Goal: Task Accomplishment & Management: Use online tool/utility

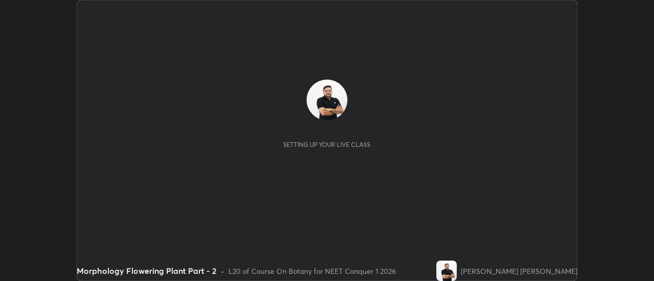
scroll to position [281, 653]
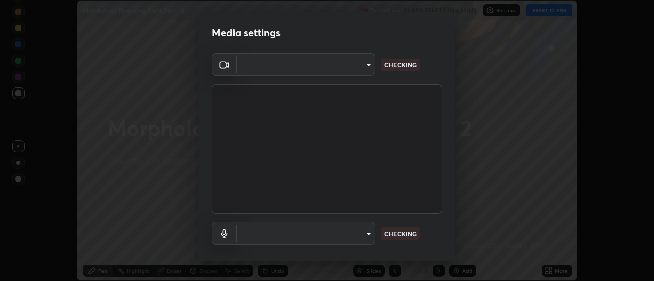
type input "0be616c92c2879d8fe19306c4b8383fc9b13f77197a30f876870ce6c7906effd"
type input "09820d24e2fdc36697498df5aa677a18fc1613180b2e8e50b1b0ea7e594cec95"
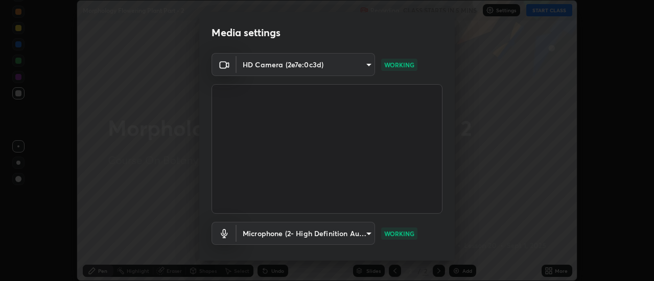
scroll to position [54, 0]
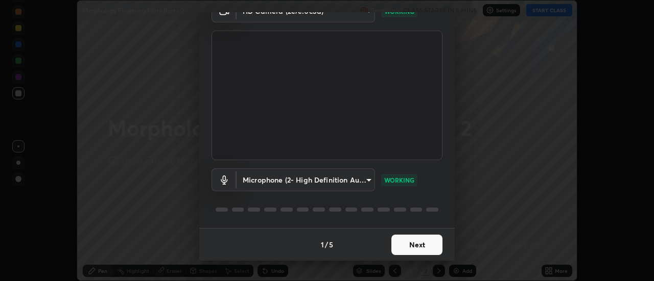
click at [421, 245] on button "Next" at bounding box center [416, 245] width 51 height 20
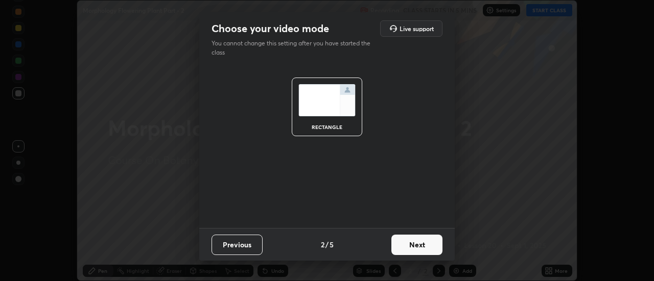
click at [425, 246] on button "Next" at bounding box center [416, 245] width 51 height 20
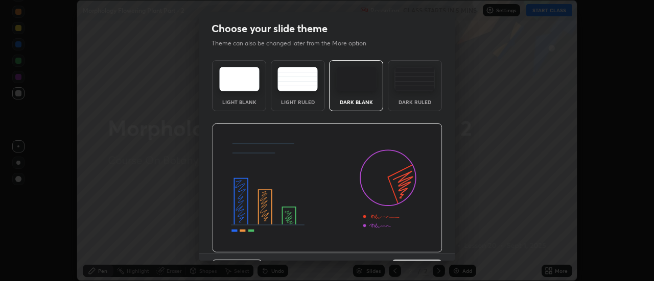
click at [499, 152] on div "Choose your slide theme Theme can also be changed later from the More option Li…" at bounding box center [327, 140] width 654 height 281
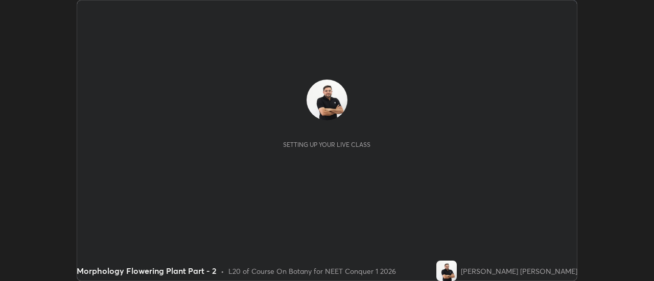
scroll to position [281, 653]
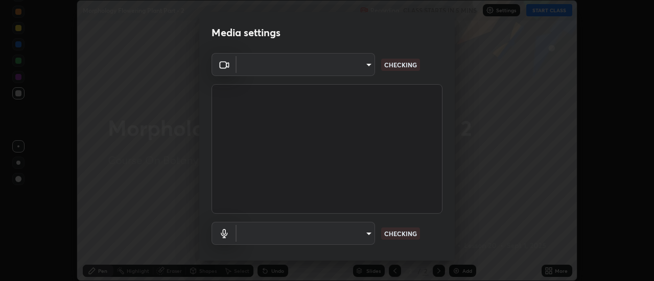
type input "0be616c92c2879d8fe19306c4b8383fc9b13f77197a30f876870ce6c7906effd"
type input "09820d24e2fdc36697498df5aa677a18fc1613180b2e8e50b1b0ea7e594cec95"
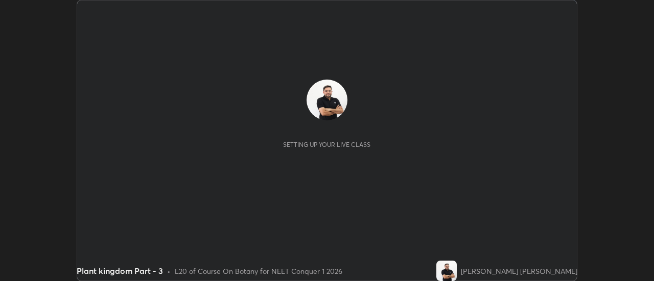
scroll to position [281, 653]
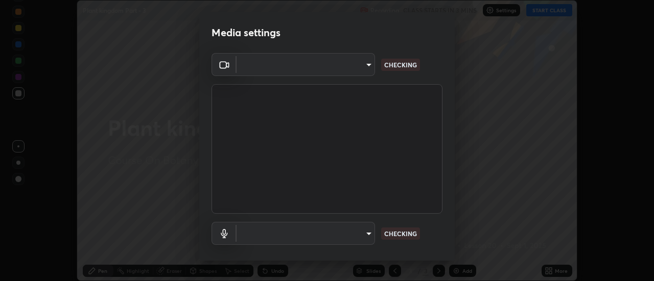
type input "0be616c92c2879d8fe19306c4b8383fc9b13f77197a30f876870ce6c7906effd"
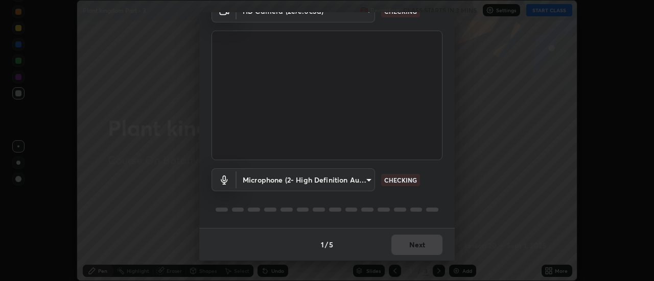
click at [357, 180] on body "Erase all Plant kingdom Part - 3 Recording CLASS STARTS IN 3 MINS Settings STAR…" at bounding box center [327, 140] width 654 height 281
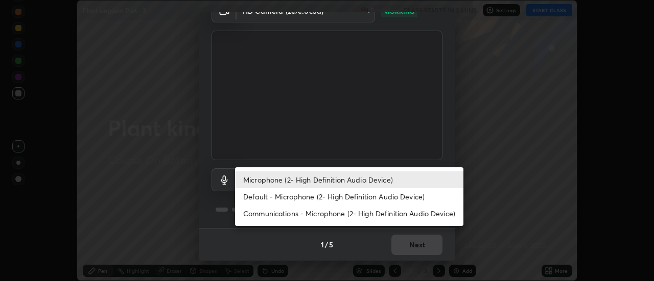
click at [346, 197] on li "Default - Microphone (2- High Definition Audio Device)" at bounding box center [349, 197] width 228 height 17
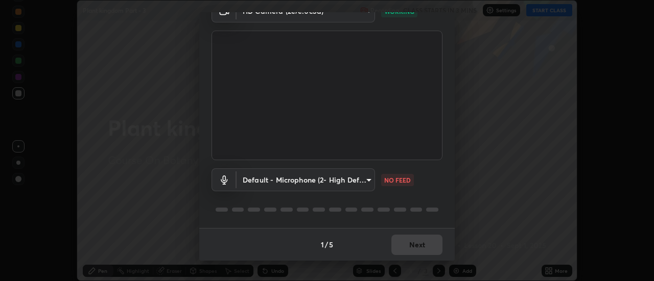
type input "default"
click at [423, 245] on button "Next" at bounding box center [416, 245] width 51 height 20
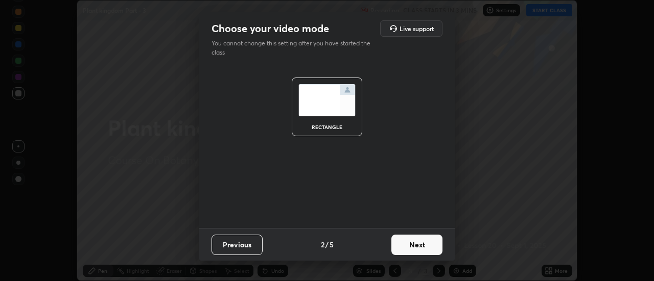
click at [422, 247] on button "Next" at bounding box center [416, 245] width 51 height 20
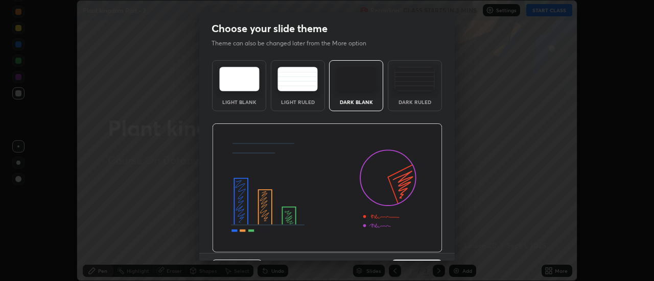
scroll to position [25, 0]
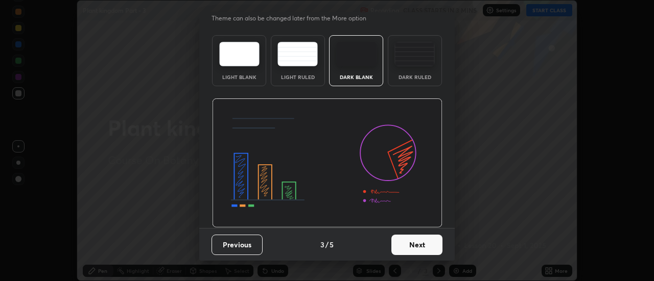
click at [417, 242] on button "Next" at bounding box center [416, 245] width 51 height 20
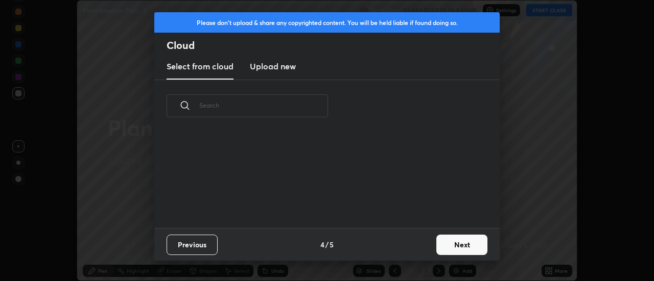
scroll to position [96, 328]
click at [285, 72] on h3 "Upload new" at bounding box center [273, 66] width 46 height 12
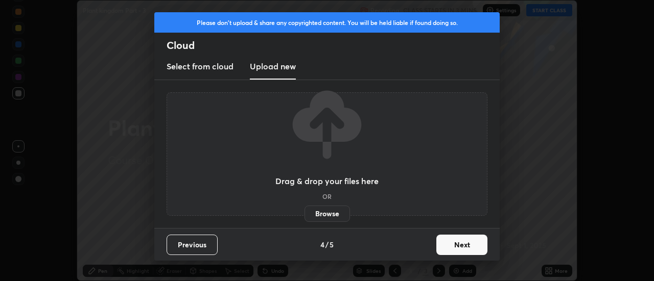
click at [319, 218] on label "Browse" at bounding box center [326, 214] width 45 height 16
click at [304, 218] on input "Browse" at bounding box center [304, 214] width 0 height 16
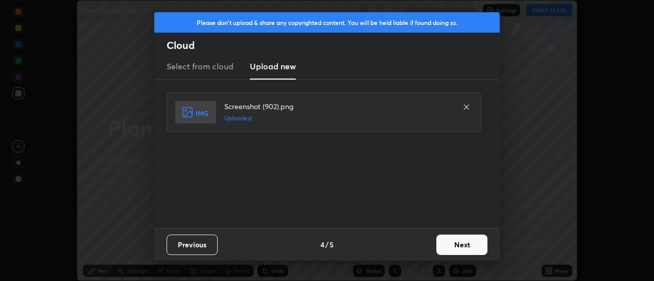
click at [459, 247] on button "Next" at bounding box center [461, 245] width 51 height 20
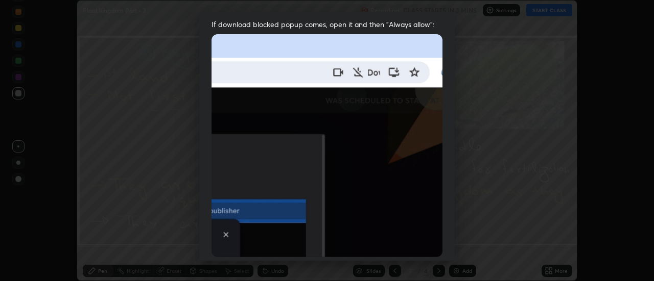
scroll to position [262, 0]
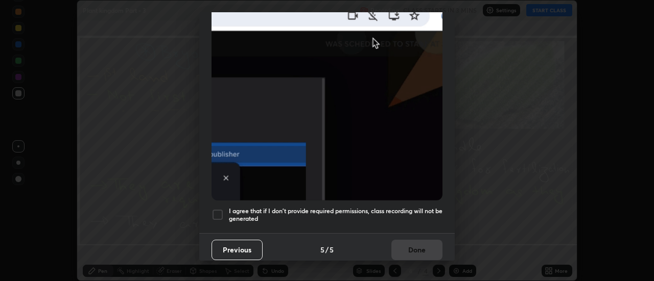
click at [214, 211] on div at bounding box center [217, 215] width 12 height 12
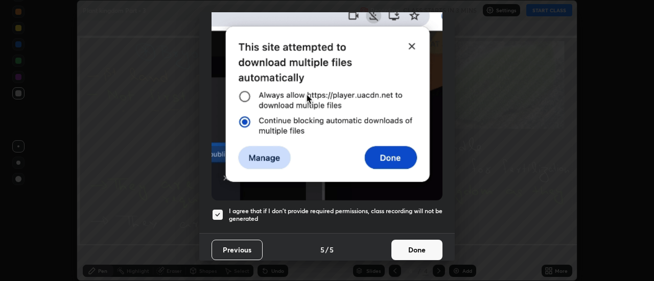
click at [414, 244] on button "Done" at bounding box center [416, 250] width 51 height 20
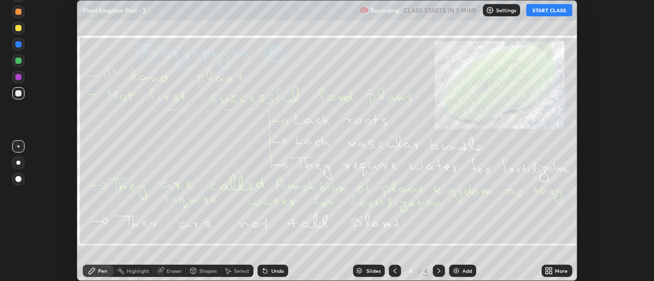
click at [551, 269] on icon at bounding box center [551, 269] width 3 height 3
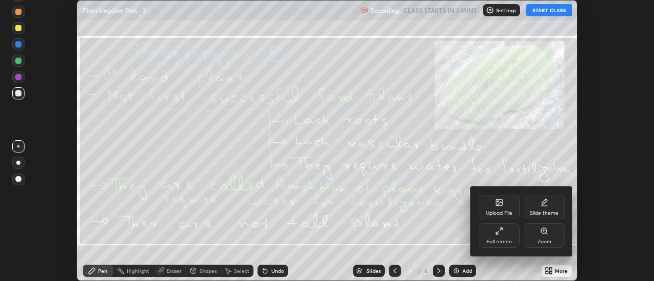
click at [503, 206] on icon at bounding box center [499, 203] width 8 height 8
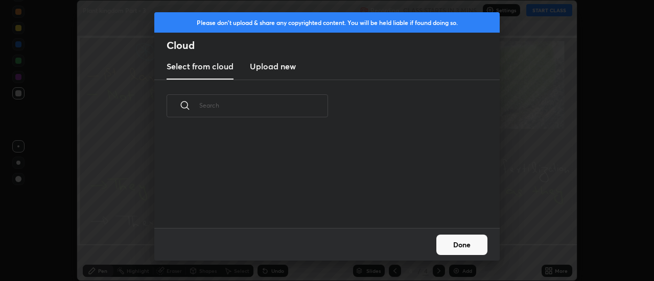
scroll to position [96, 328]
click at [276, 72] on h3 "Upload new" at bounding box center [273, 66] width 46 height 12
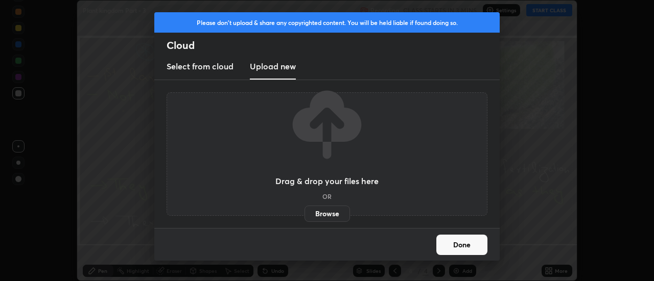
click at [331, 213] on label "Browse" at bounding box center [326, 214] width 45 height 16
click at [304, 213] on input "Browse" at bounding box center [304, 214] width 0 height 16
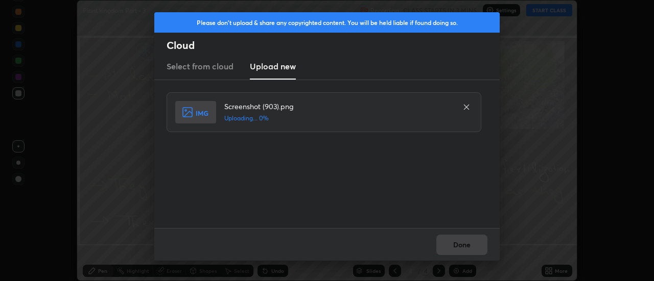
click at [453, 243] on div "Done" at bounding box center [326, 244] width 345 height 33
click at [454, 241] on div "Done" at bounding box center [326, 244] width 345 height 33
click at [455, 243] on div "Done" at bounding box center [326, 244] width 345 height 33
click at [455, 246] on div "Done" at bounding box center [326, 244] width 345 height 33
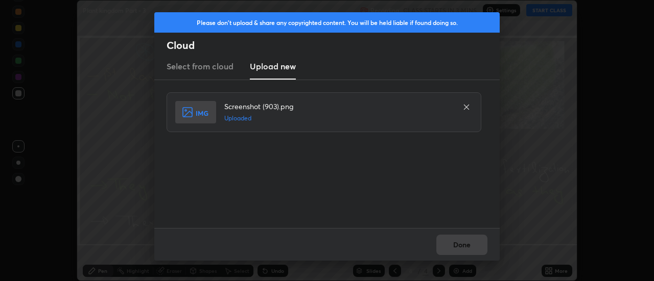
click at [455, 245] on div "Done" at bounding box center [326, 244] width 345 height 33
click at [456, 243] on button "Done" at bounding box center [461, 245] width 51 height 20
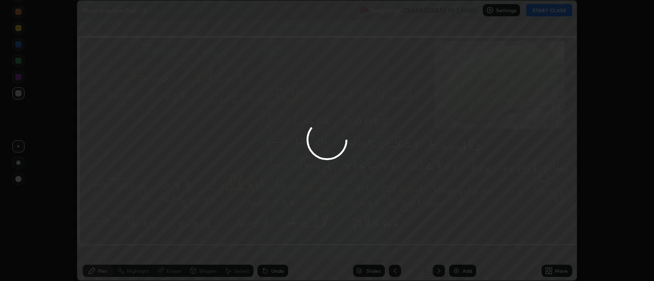
click at [554, 271] on div "More" at bounding box center [557, 271] width 31 height 12
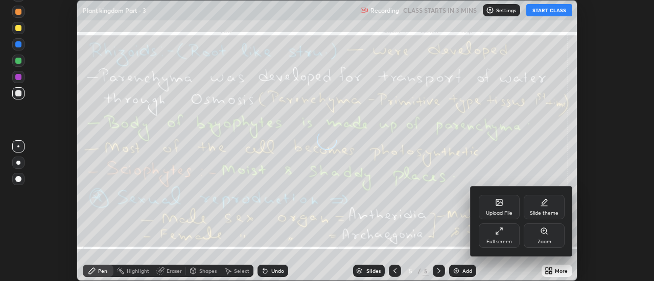
click at [499, 208] on div "Upload File" at bounding box center [499, 207] width 41 height 25
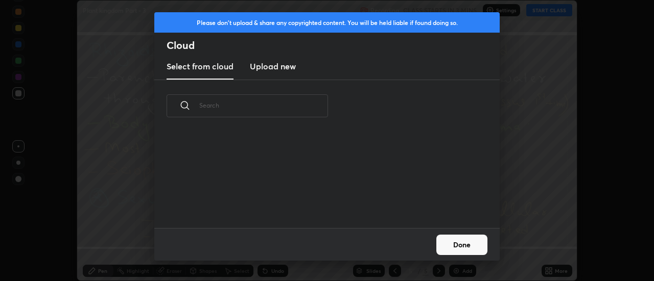
click at [271, 68] on h3 "Upload new" at bounding box center [273, 66] width 46 height 12
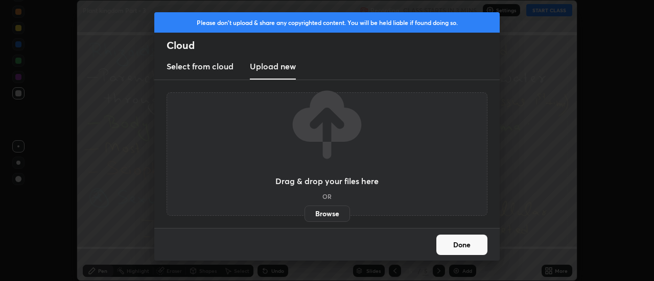
click at [325, 216] on label "Browse" at bounding box center [326, 214] width 45 height 16
click at [304, 216] on input "Browse" at bounding box center [304, 214] width 0 height 16
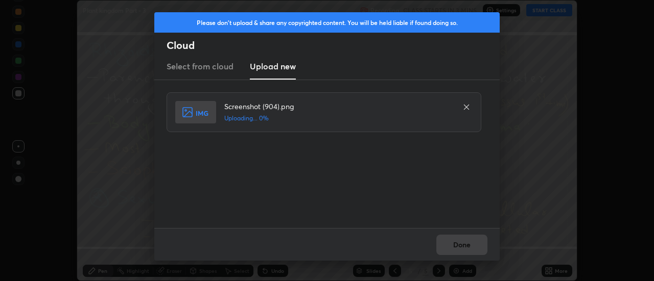
click at [454, 247] on div "Done" at bounding box center [326, 244] width 345 height 33
click at [453, 244] on button "Done" at bounding box center [461, 245] width 51 height 20
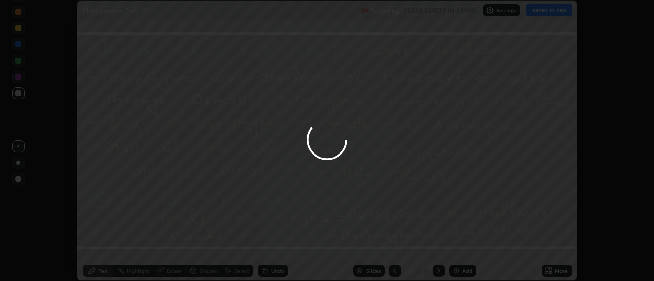
click at [453, 244] on button "Done" at bounding box center [461, 245] width 51 height 20
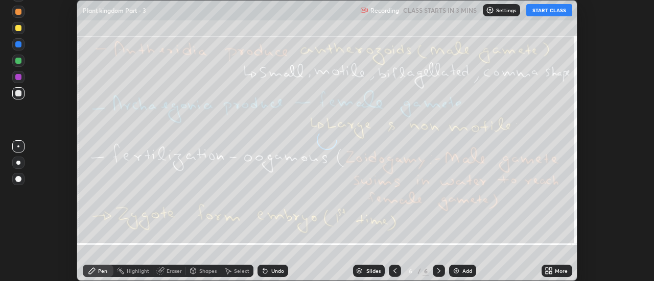
click at [551, 270] on icon at bounding box center [551, 269] width 3 height 3
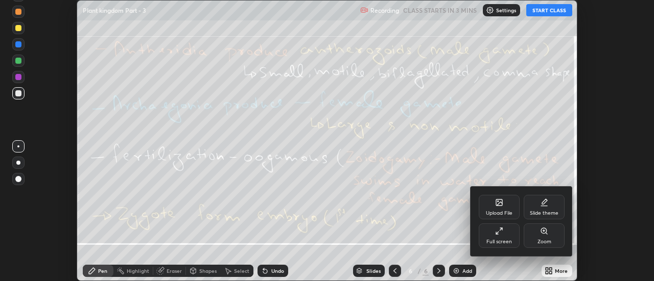
click at [507, 212] on div "Upload File" at bounding box center [499, 213] width 27 height 5
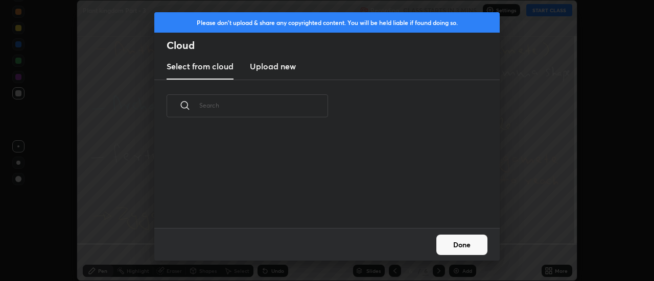
click at [272, 67] on h3 "Upload new" at bounding box center [273, 66] width 46 height 12
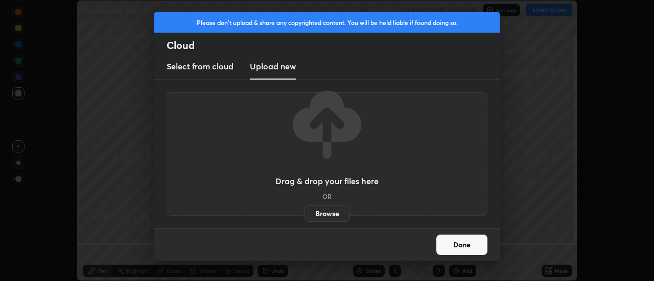
click at [321, 216] on label "Browse" at bounding box center [326, 214] width 45 height 16
click at [304, 216] on input "Browse" at bounding box center [304, 214] width 0 height 16
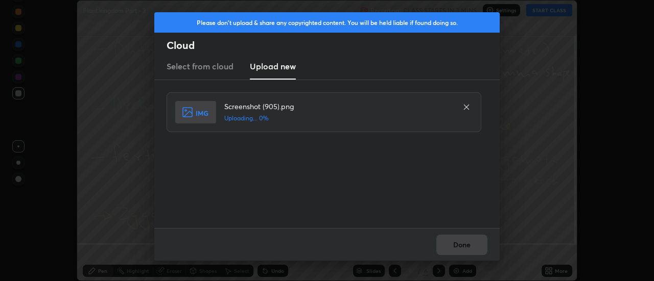
click at [458, 241] on div "Done" at bounding box center [326, 244] width 345 height 33
click at [459, 244] on div "Done" at bounding box center [326, 244] width 345 height 33
click at [457, 243] on div "Done" at bounding box center [326, 244] width 345 height 33
click at [457, 243] on button "Done" at bounding box center [461, 245] width 51 height 20
click at [459, 243] on button "Done" at bounding box center [461, 245] width 51 height 20
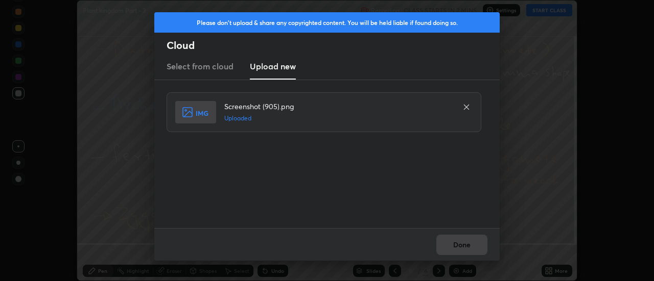
click at [459, 243] on button "Done" at bounding box center [461, 245] width 51 height 20
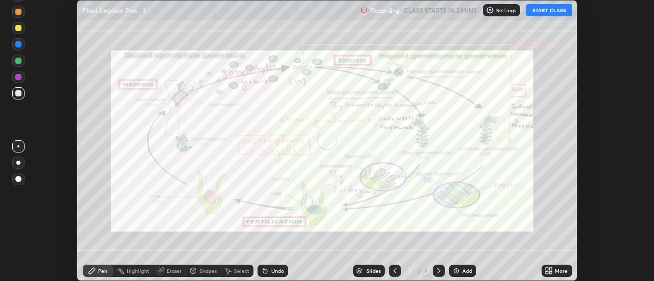
click at [551, 269] on icon at bounding box center [551, 269] width 3 height 3
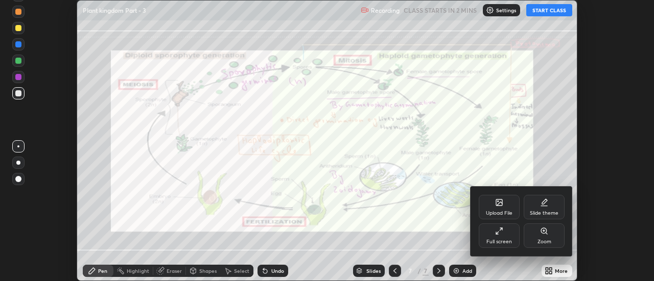
click at [506, 205] on div "Upload File" at bounding box center [499, 207] width 41 height 25
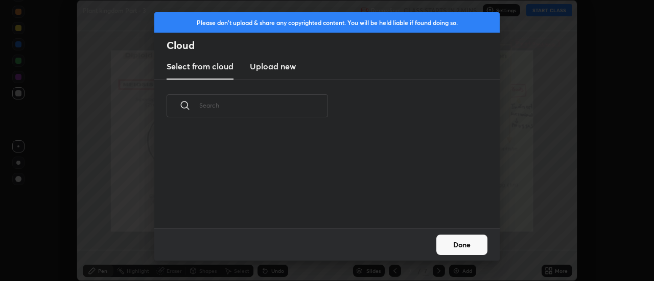
scroll to position [4, 6]
click at [278, 67] on h3 "Upload new" at bounding box center [273, 66] width 46 height 12
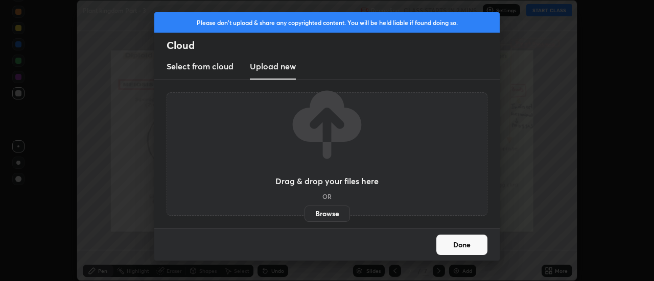
click at [324, 215] on label "Browse" at bounding box center [326, 214] width 45 height 16
click at [304, 215] on input "Browse" at bounding box center [304, 214] width 0 height 16
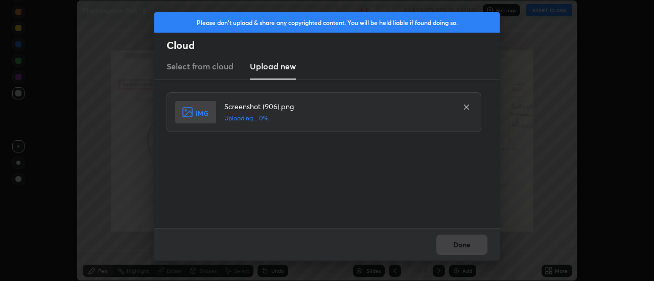
click at [461, 242] on div "Done" at bounding box center [326, 244] width 345 height 33
click at [459, 245] on button "Done" at bounding box center [461, 245] width 51 height 20
click at [457, 240] on button "Done" at bounding box center [461, 245] width 51 height 20
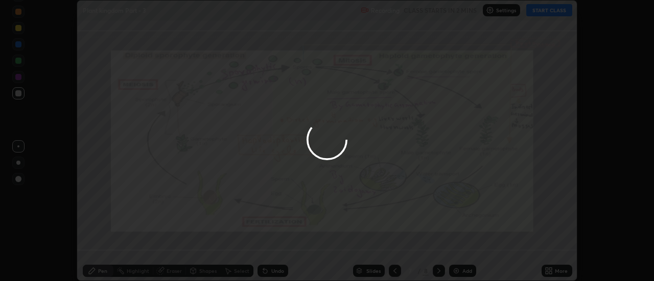
click at [456, 242] on div at bounding box center [327, 140] width 654 height 281
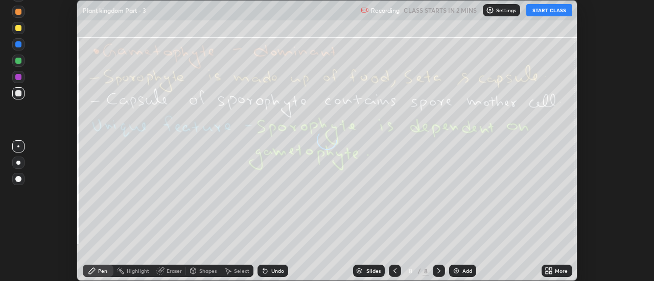
click at [551, 270] on icon at bounding box center [551, 269] width 3 height 3
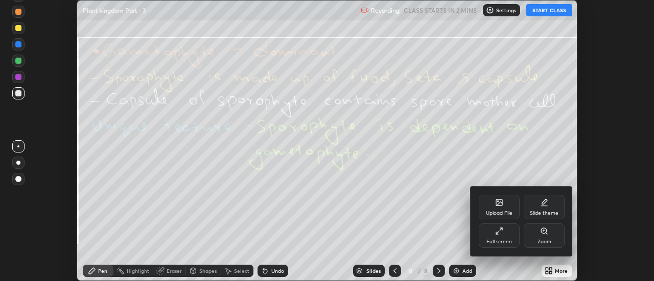
click at [500, 201] on icon at bounding box center [499, 203] width 6 height 6
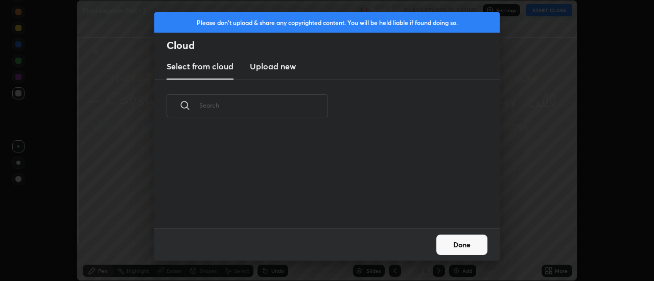
click at [268, 66] on h3 "Upload new" at bounding box center [273, 66] width 46 height 12
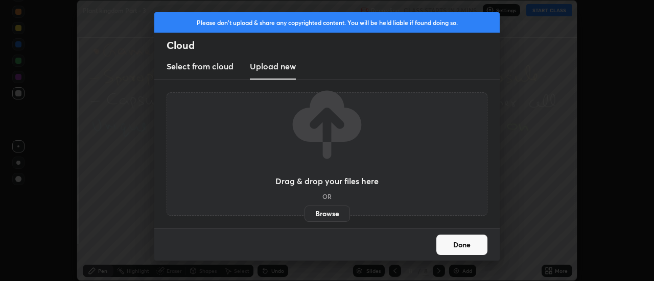
click at [325, 212] on label "Browse" at bounding box center [326, 214] width 45 height 16
click at [304, 212] on input "Browse" at bounding box center [304, 214] width 0 height 16
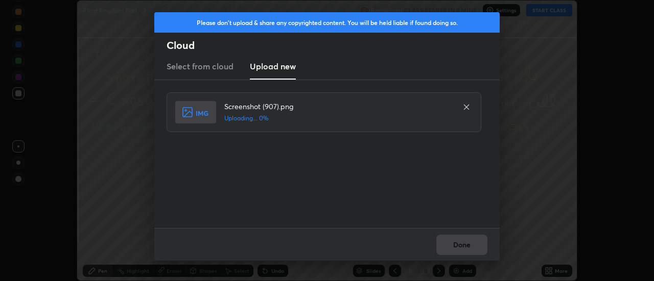
click at [455, 244] on div "Done" at bounding box center [326, 244] width 345 height 33
click at [456, 245] on div "Done" at bounding box center [326, 244] width 345 height 33
click at [457, 243] on button "Done" at bounding box center [461, 245] width 51 height 20
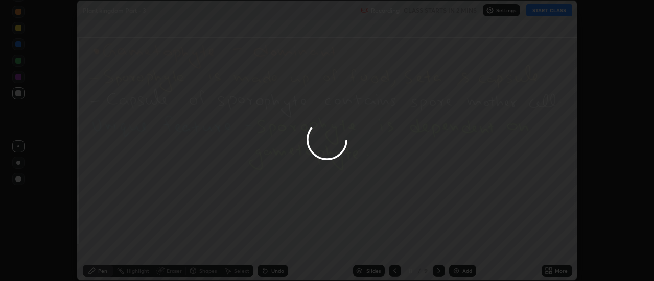
click at [457, 243] on button "Done" at bounding box center [461, 245] width 51 height 20
click at [460, 245] on div at bounding box center [327, 140] width 654 height 281
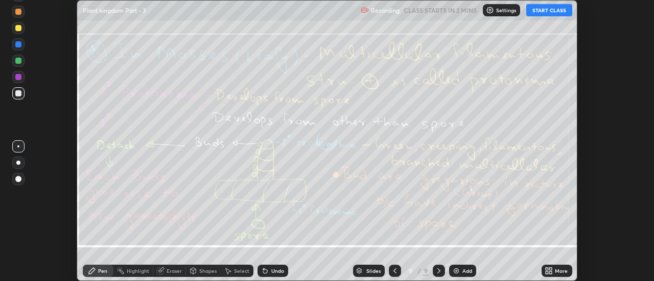
click at [554, 270] on div "More" at bounding box center [557, 271] width 31 height 12
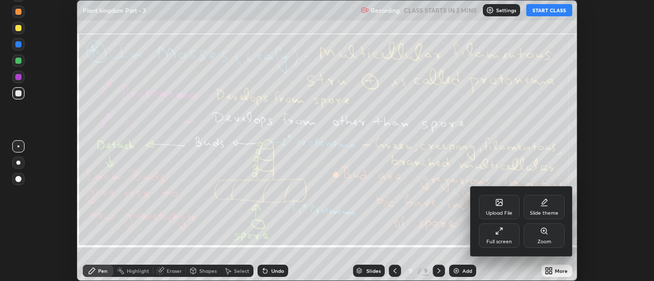
click at [501, 201] on icon at bounding box center [499, 203] width 6 height 6
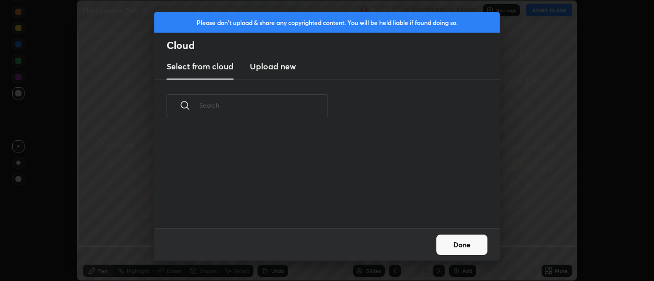
scroll to position [96, 328]
click at [271, 70] on h3 "Upload new" at bounding box center [273, 66] width 46 height 12
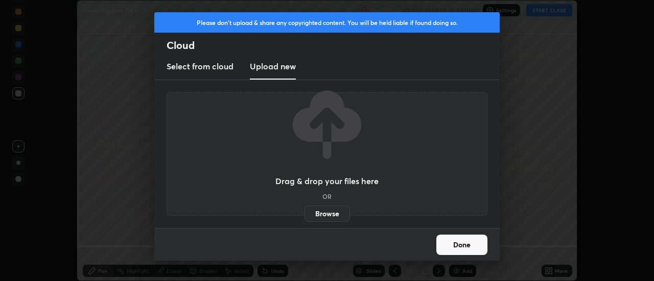
click at [328, 215] on label "Browse" at bounding box center [326, 214] width 45 height 16
click at [304, 215] on input "Browse" at bounding box center [304, 214] width 0 height 16
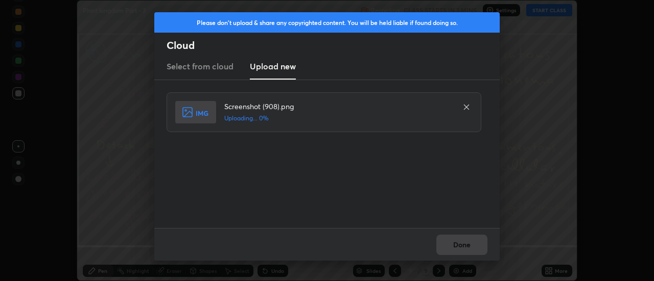
click at [451, 246] on div "Done" at bounding box center [326, 244] width 345 height 33
click at [454, 245] on div "Done" at bounding box center [326, 244] width 345 height 33
click at [453, 242] on button "Done" at bounding box center [461, 245] width 51 height 20
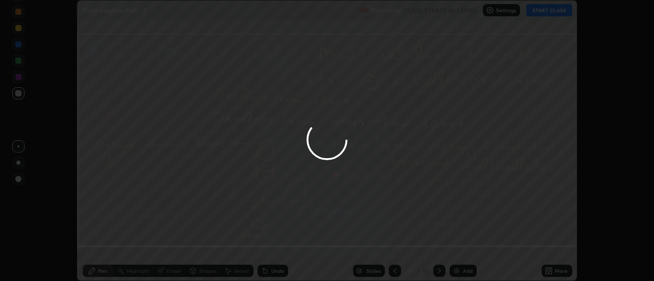
click at [457, 245] on button "Done" at bounding box center [461, 245] width 51 height 20
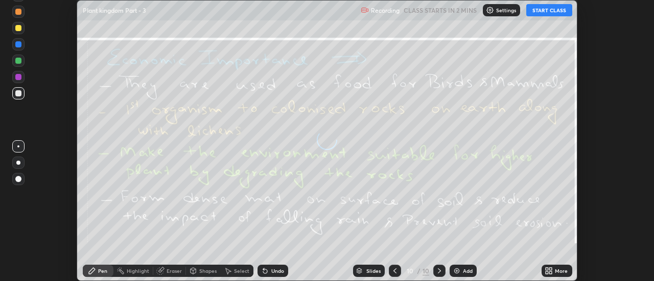
click at [550, 269] on icon at bounding box center [551, 269] width 3 height 3
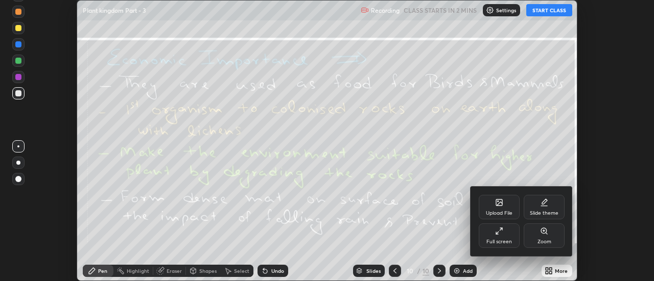
click at [505, 206] on div "Upload File" at bounding box center [499, 207] width 41 height 25
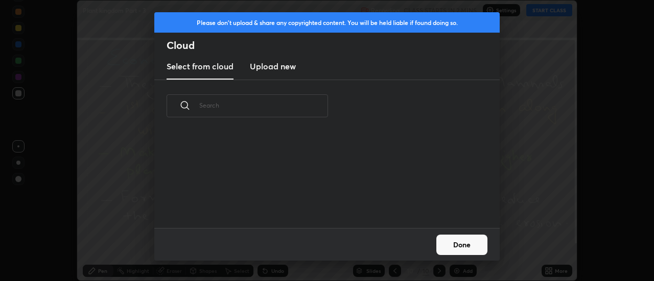
click at [272, 69] on h3 "Upload new" at bounding box center [273, 66] width 46 height 12
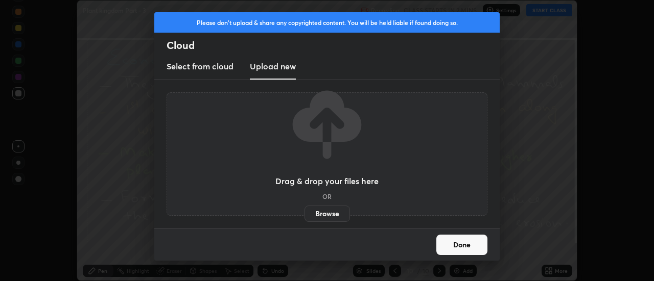
click at [331, 212] on label "Browse" at bounding box center [326, 214] width 45 height 16
click at [304, 212] on input "Browse" at bounding box center [304, 214] width 0 height 16
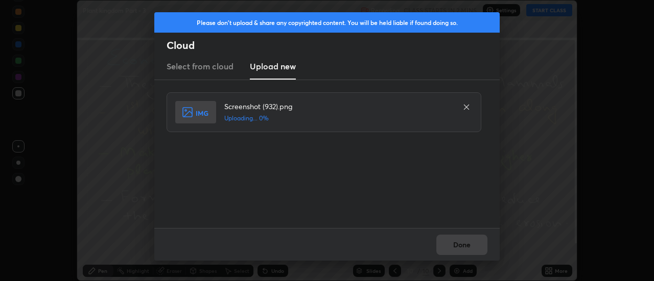
click at [458, 247] on div "Done" at bounding box center [326, 244] width 345 height 33
click at [458, 243] on div "Done" at bounding box center [326, 244] width 345 height 33
click at [456, 244] on div "Done" at bounding box center [326, 244] width 345 height 33
click at [456, 243] on div "Done" at bounding box center [326, 244] width 345 height 33
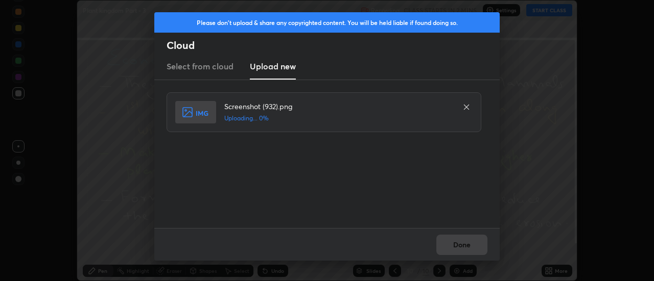
click at [456, 243] on div "Done" at bounding box center [326, 244] width 345 height 33
click at [455, 244] on div "Done" at bounding box center [326, 244] width 345 height 33
click at [456, 243] on button "Done" at bounding box center [461, 245] width 51 height 20
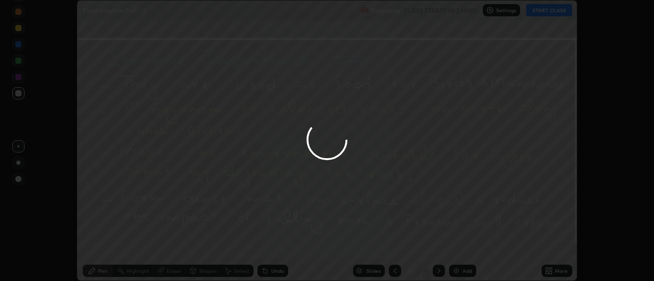
click at [457, 246] on div at bounding box center [327, 140] width 654 height 281
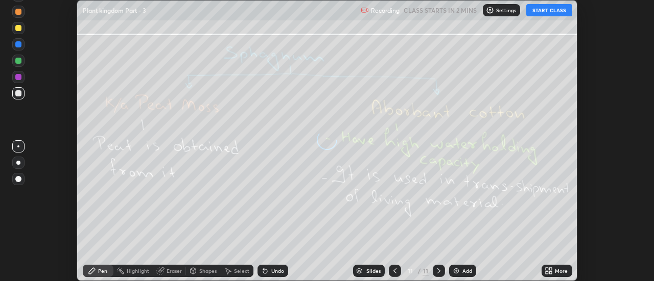
click at [551, 271] on icon at bounding box center [551, 269] width 3 height 3
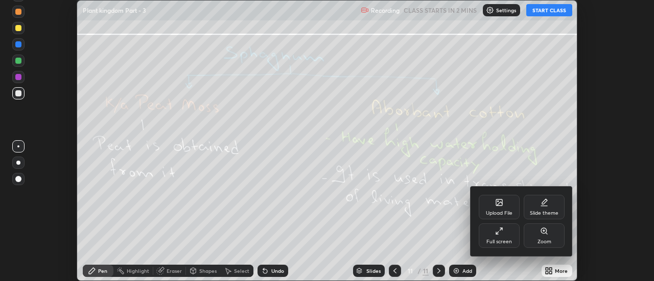
click at [505, 207] on div "Upload File" at bounding box center [499, 207] width 41 height 25
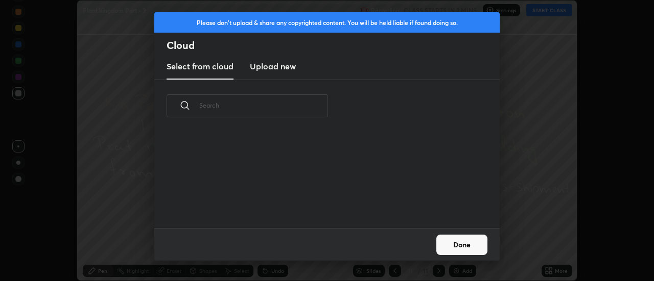
click at [277, 68] on h3 "Upload new" at bounding box center [273, 66] width 46 height 12
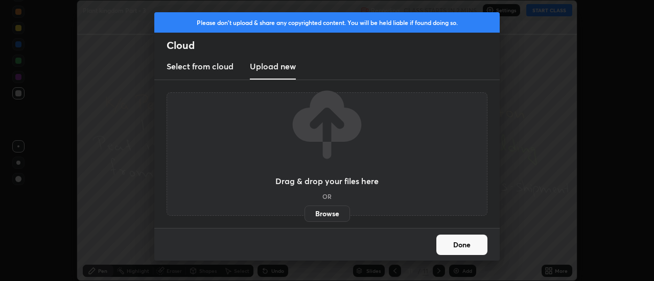
click at [334, 215] on label "Browse" at bounding box center [326, 214] width 45 height 16
click at [304, 215] on input "Browse" at bounding box center [304, 214] width 0 height 16
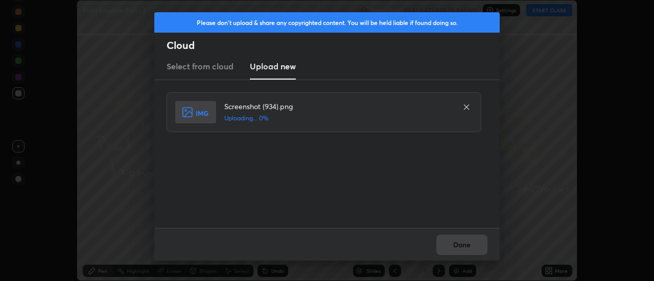
click at [456, 247] on div "Done" at bounding box center [326, 244] width 345 height 33
click at [457, 247] on div "Done" at bounding box center [326, 244] width 345 height 33
click at [458, 245] on div "Done" at bounding box center [326, 244] width 345 height 33
click at [458, 243] on button "Done" at bounding box center [461, 245] width 51 height 20
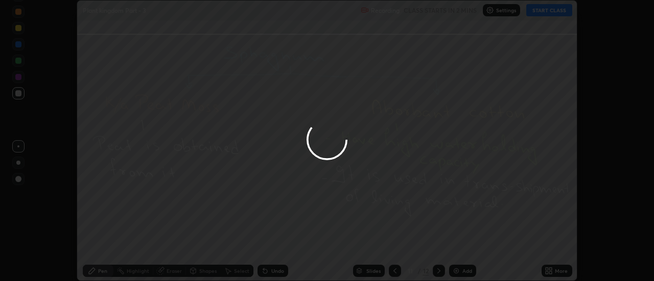
click at [460, 243] on div at bounding box center [327, 140] width 654 height 281
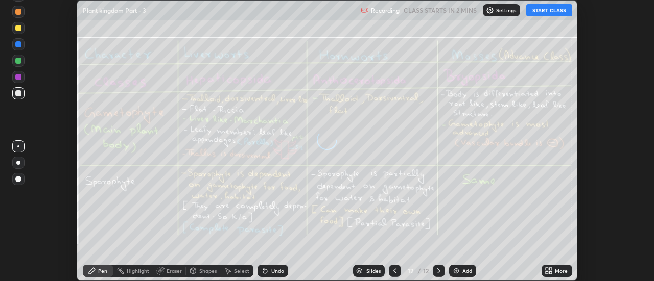
click at [554, 272] on div "More" at bounding box center [557, 271] width 31 height 12
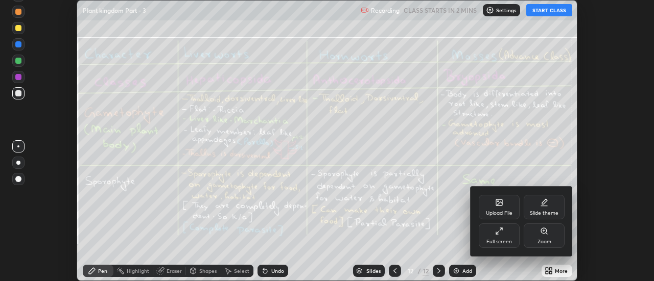
click at [504, 211] on div "Upload File" at bounding box center [499, 213] width 27 height 5
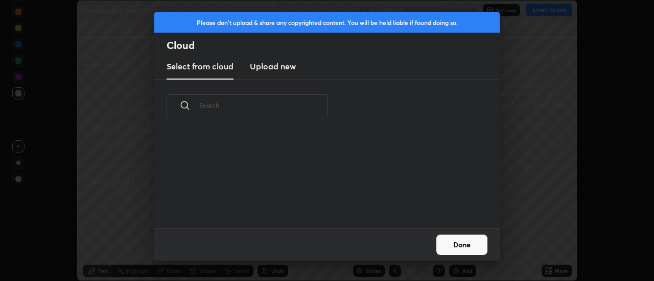
click at [278, 67] on h3 "Upload new" at bounding box center [273, 66] width 46 height 12
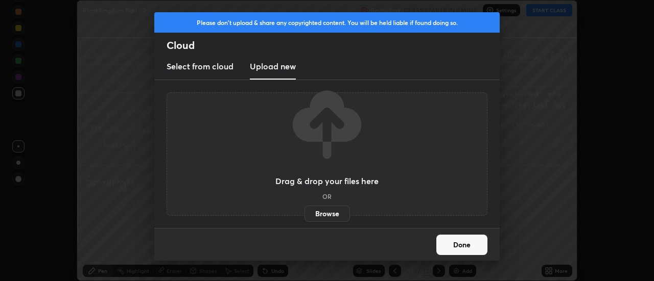
click at [327, 215] on label "Browse" at bounding box center [326, 214] width 45 height 16
click at [304, 215] on input "Browse" at bounding box center [304, 214] width 0 height 16
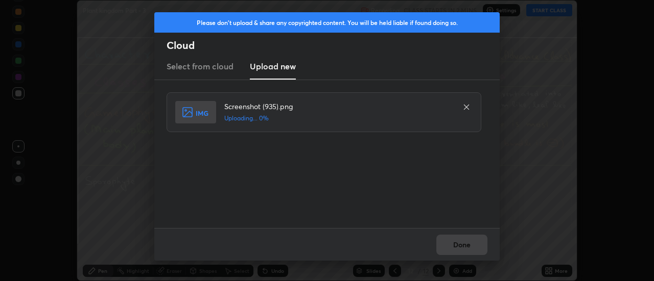
click at [456, 244] on div "Done" at bounding box center [326, 244] width 345 height 33
click at [454, 242] on div "Done" at bounding box center [326, 244] width 345 height 33
click at [454, 244] on div "Done" at bounding box center [326, 244] width 345 height 33
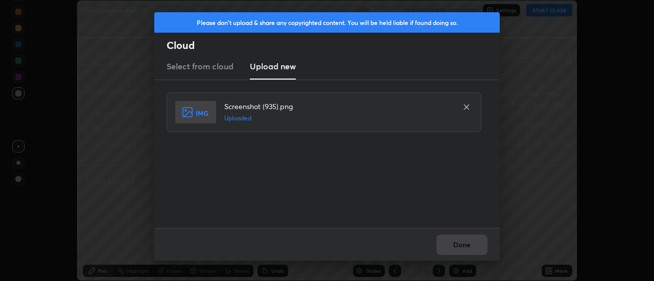
click at [454, 244] on button "Done" at bounding box center [461, 245] width 51 height 20
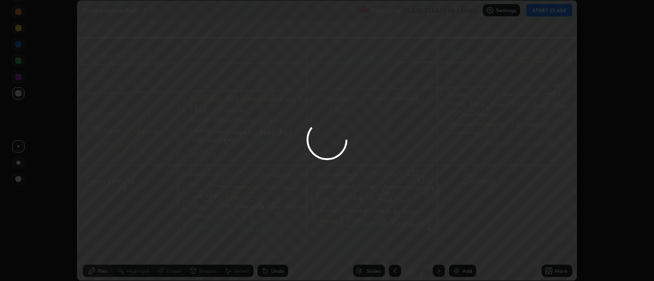
click at [456, 244] on div at bounding box center [327, 140] width 654 height 281
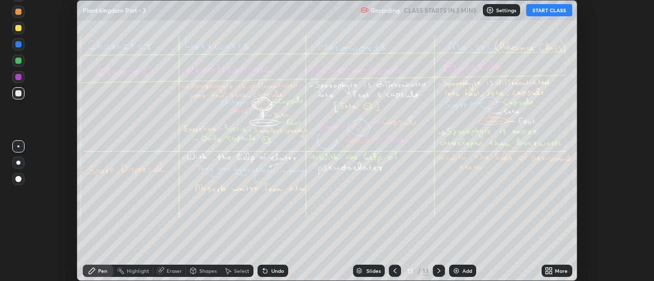
click at [550, 268] on icon at bounding box center [549, 271] width 8 height 8
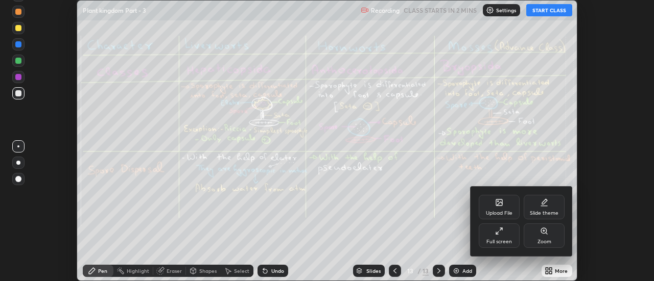
click at [503, 205] on icon at bounding box center [499, 203] width 8 height 8
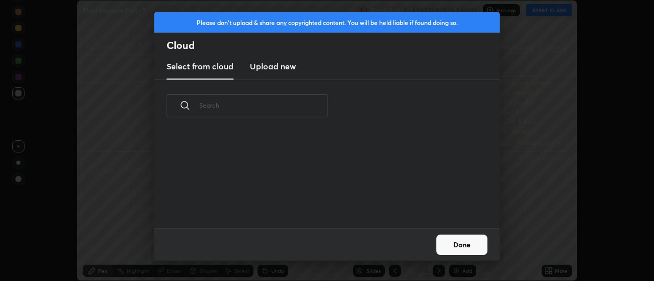
click at [267, 64] on h3 "Upload new" at bounding box center [273, 66] width 46 height 12
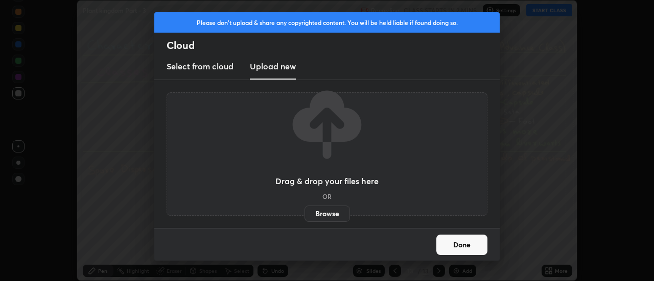
click at [323, 213] on label "Browse" at bounding box center [326, 214] width 45 height 16
click at [304, 213] on input "Browse" at bounding box center [304, 214] width 0 height 16
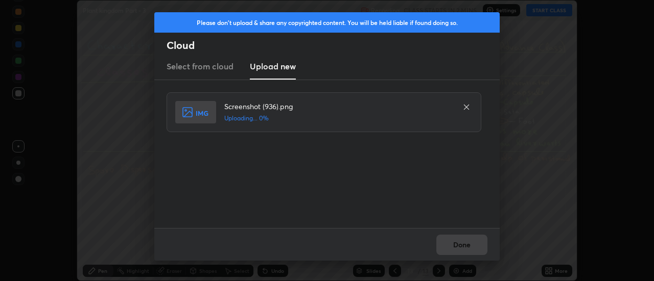
click at [452, 242] on div "Done" at bounding box center [326, 244] width 345 height 33
click at [451, 243] on div "Done" at bounding box center [326, 244] width 345 height 33
click at [451, 243] on button "Done" at bounding box center [461, 245] width 51 height 20
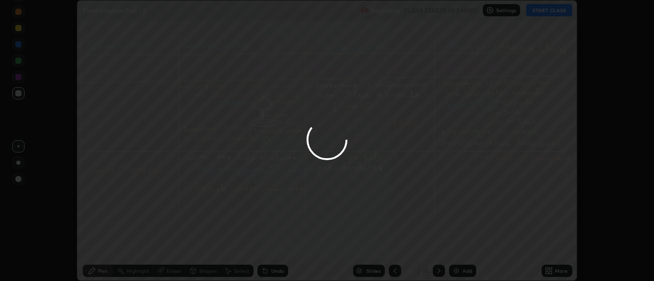
click at [454, 246] on button "Done" at bounding box center [461, 245] width 51 height 20
click at [456, 247] on div at bounding box center [327, 140] width 654 height 281
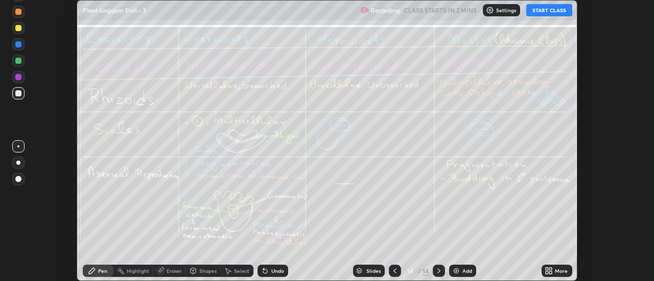
click at [551, 269] on icon at bounding box center [551, 269] width 3 height 3
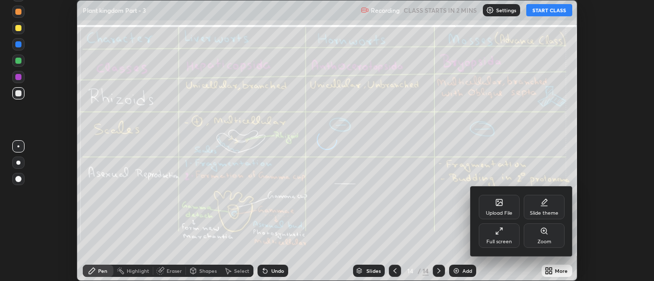
click at [500, 206] on icon at bounding box center [499, 203] width 6 height 6
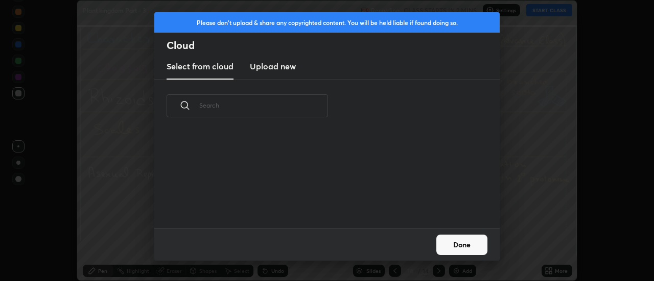
click at [274, 68] on h3 "Upload new" at bounding box center [273, 66] width 46 height 12
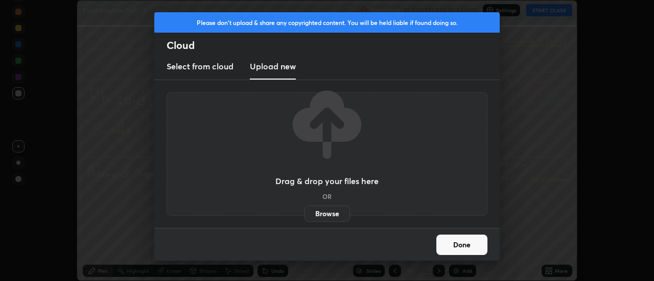
click at [326, 216] on label "Browse" at bounding box center [326, 214] width 45 height 16
click at [304, 216] on input "Browse" at bounding box center [304, 214] width 0 height 16
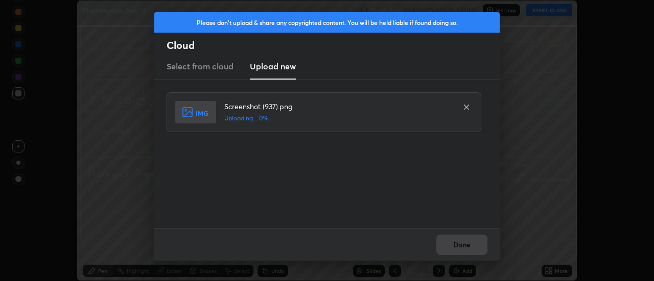
click at [454, 241] on div "Done" at bounding box center [326, 244] width 345 height 33
click at [450, 241] on div "Done" at bounding box center [326, 244] width 345 height 33
click at [448, 244] on div "Done" at bounding box center [326, 244] width 345 height 33
click at [455, 247] on div "Done" at bounding box center [326, 244] width 345 height 33
click at [457, 247] on div "Done" at bounding box center [326, 244] width 345 height 33
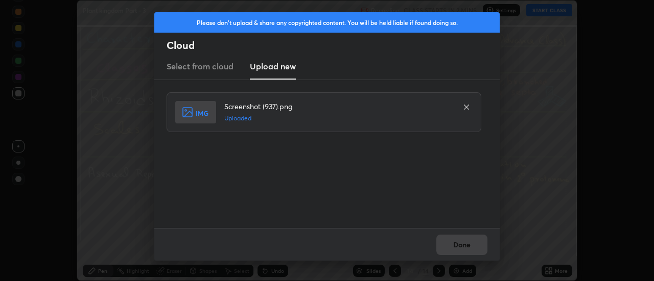
click at [459, 246] on button "Done" at bounding box center [461, 245] width 51 height 20
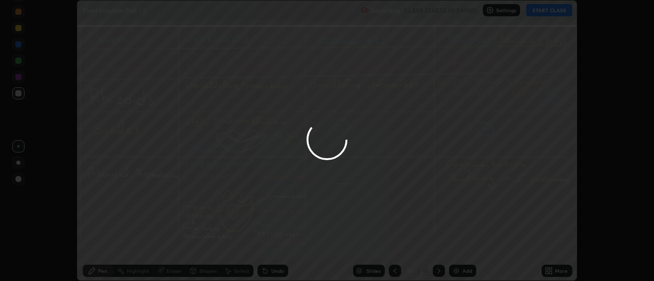
click at [463, 245] on div at bounding box center [327, 140] width 654 height 281
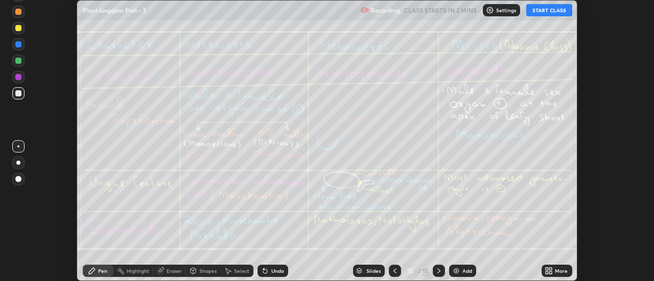
click at [548, 269] on icon at bounding box center [547, 269] width 3 height 3
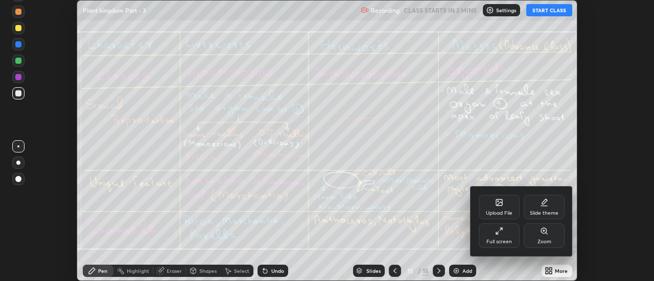
click at [503, 204] on icon at bounding box center [499, 203] width 8 height 8
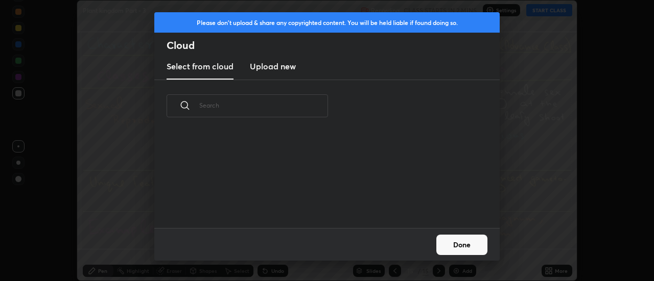
click at [277, 69] on h3 "Upload new" at bounding box center [273, 66] width 46 height 12
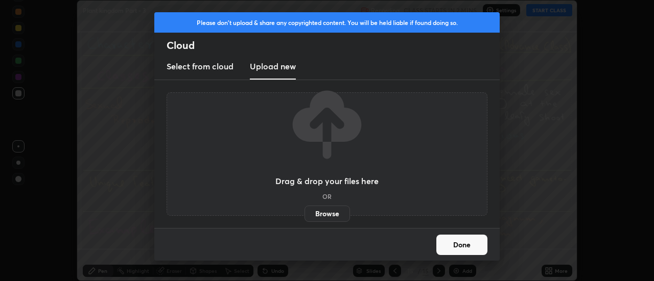
click at [322, 214] on label "Browse" at bounding box center [326, 214] width 45 height 16
click at [304, 214] on input "Browse" at bounding box center [304, 214] width 0 height 16
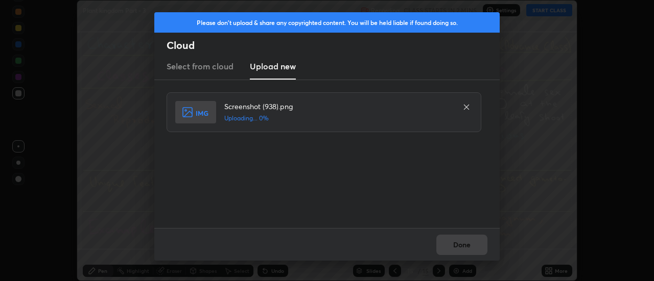
click at [454, 244] on div "Done" at bounding box center [326, 244] width 345 height 33
click at [455, 242] on div "Done" at bounding box center [326, 244] width 345 height 33
click at [455, 244] on button "Done" at bounding box center [461, 245] width 51 height 20
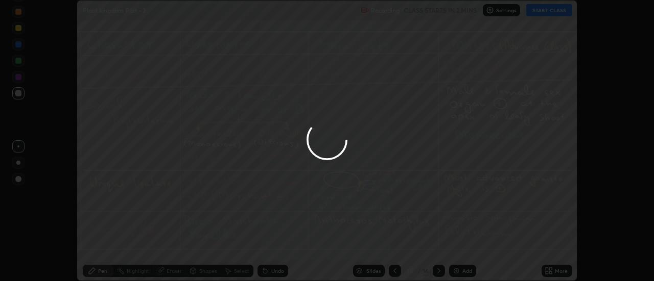
click at [458, 242] on button "Done" at bounding box center [461, 245] width 51 height 20
click at [461, 242] on div at bounding box center [327, 140] width 654 height 281
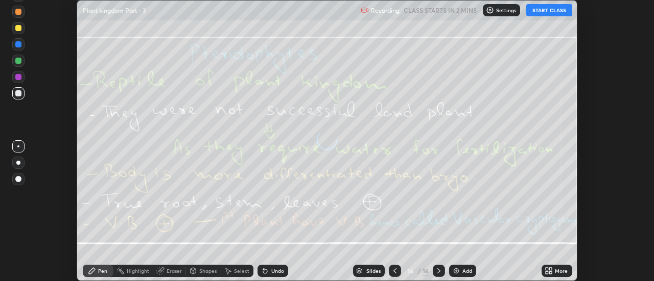
click at [551, 269] on icon at bounding box center [551, 269] width 3 height 3
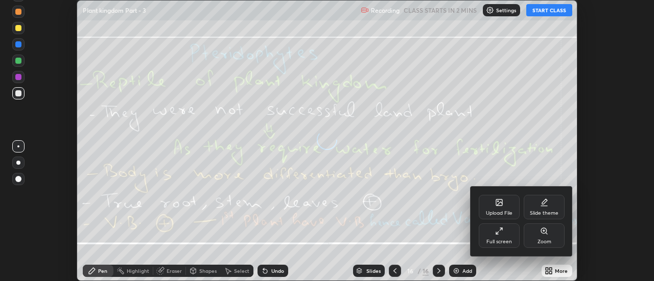
click at [505, 203] on div "Upload File" at bounding box center [499, 207] width 41 height 25
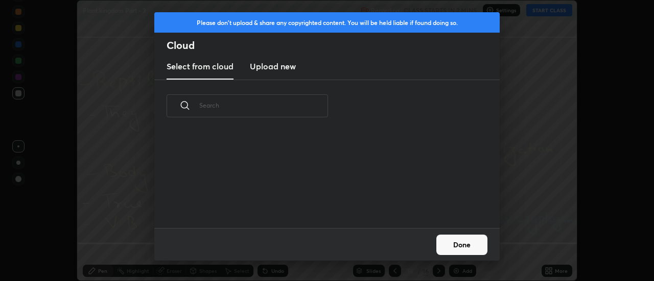
scroll to position [96, 328]
click at [272, 65] on h3 "Upload new" at bounding box center [273, 66] width 46 height 12
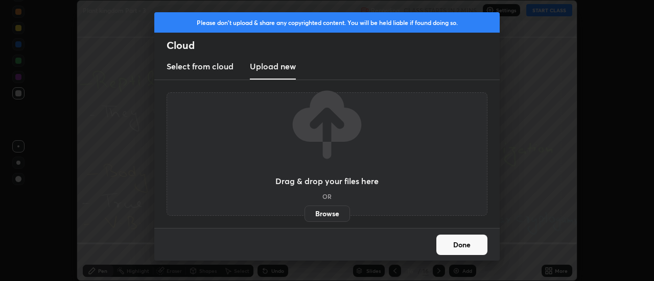
click at [328, 215] on label "Browse" at bounding box center [326, 214] width 45 height 16
click at [304, 215] on input "Browse" at bounding box center [304, 214] width 0 height 16
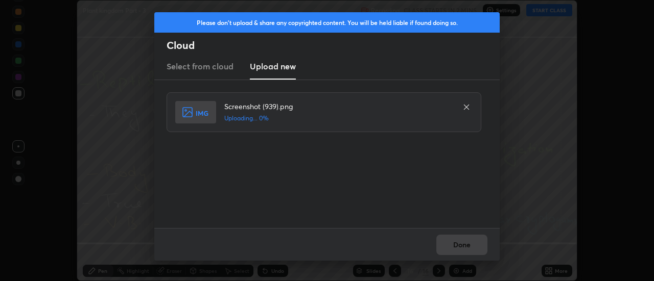
click at [463, 248] on div "Done" at bounding box center [326, 244] width 345 height 33
click at [461, 244] on div "Done" at bounding box center [326, 244] width 345 height 33
click at [458, 245] on div "Done" at bounding box center [326, 244] width 345 height 33
click at [457, 244] on button "Done" at bounding box center [461, 245] width 51 height 20
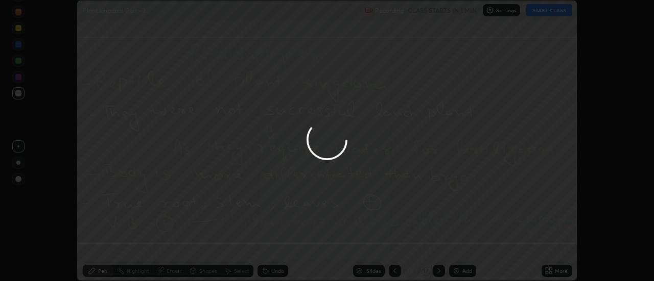
click at [457, 244] on button "Done" at bounding box center [461, 245] width 51 height 20
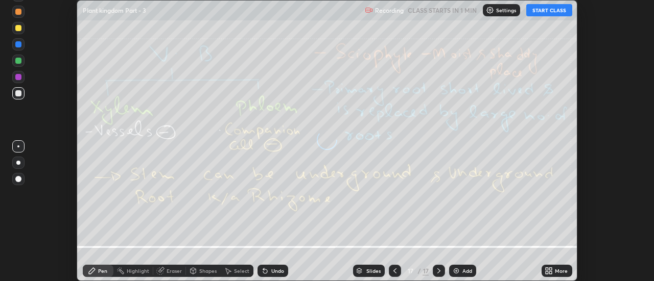
click at [554, 270] on div "More" at bounding box center [557, 271] width 31 height 12
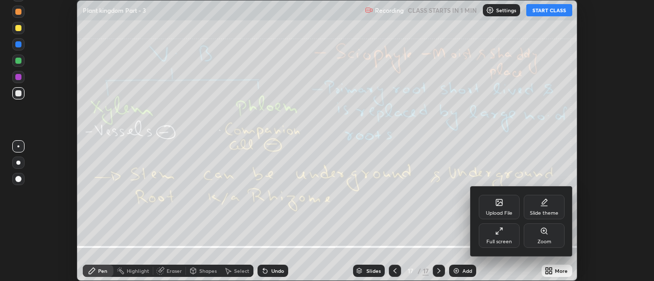
click at [499, 204] on icon at bounding box center [500, 204] width 6 height 4
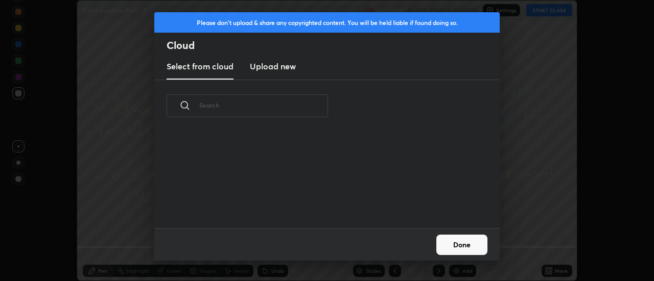
click at [274, 70] on h3 "Upload new" at bounding box center [273, 66] width 46 height 12
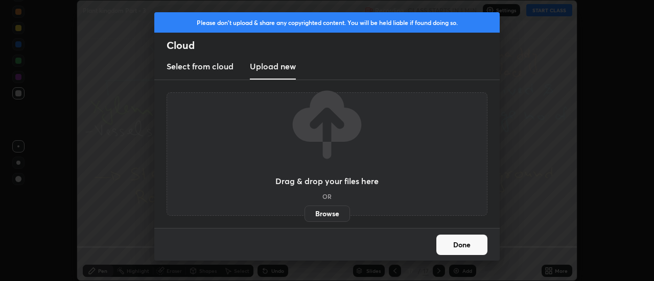
click at [327, 215] on label "Browse" at bounding box center [326, 214] width 45 height 16
click at [304, 215] on input "Browse" at bounding box center [304, 214] width 0 height 16
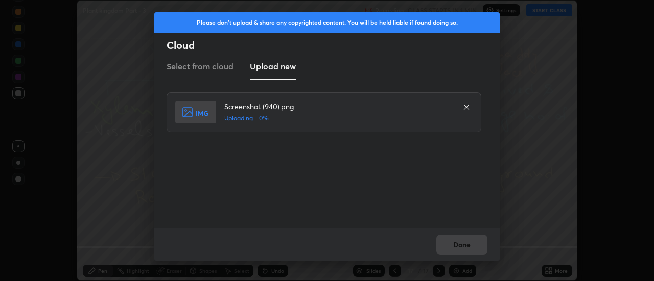
click at [460, 243] on div "Done" at bounding box center [326, 244] width 345 height 33
click at [458, 247] on div "Done" at bounding box center [326, 244] width 345 height 33
click at [462, 244] on div "Done" at bounding box center [326, 244] width 345 height 33
click at [464, 243] on div "Done" at bounding box center [326, 244] width 345 height 33
click at [463, 243] on button "Done" at bounding box center [461, 245] width 51 height 20
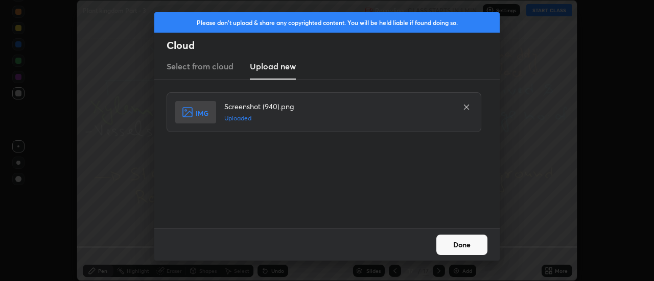
click at [462, 242] on button "Done" at bounding box center [461, 245] width 51 height 20
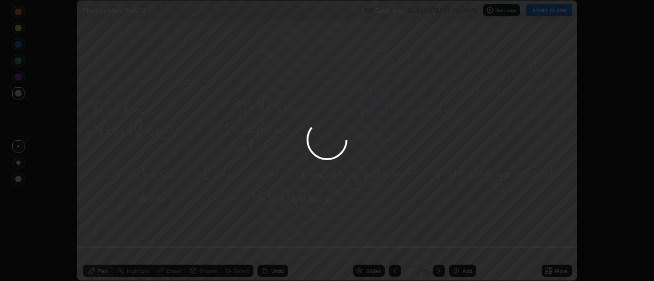
click at [462, 242] on div at bounding box center [327, 140] width 654 height 281
click at [555, 273] on div "More" at bounding box center [561, 271] width 13 height 5
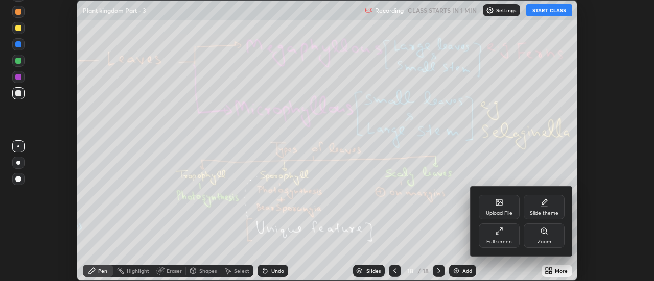
click at [508, 205] on div "Upload File" at bounding box center [499, 207] width 41 height 25
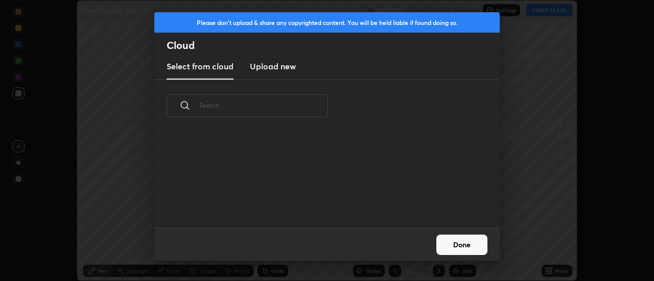
click at [278, 68] on h3 "Upload new" at bounding box center [273, 66] width 46 height 12
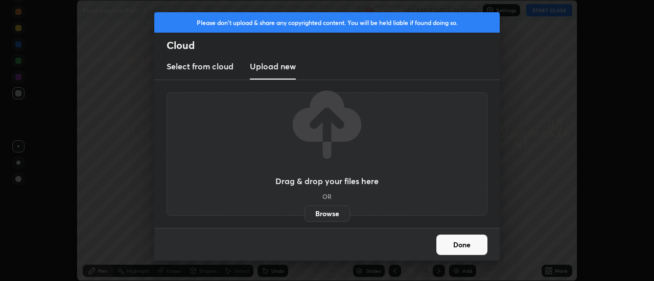
click at [329, 212] on label "Browse" at bounding box center [326, 214] width 45 height 16
click at [304, 212] on input "Browse" at bounding box center [304, 214] width 0 height 16
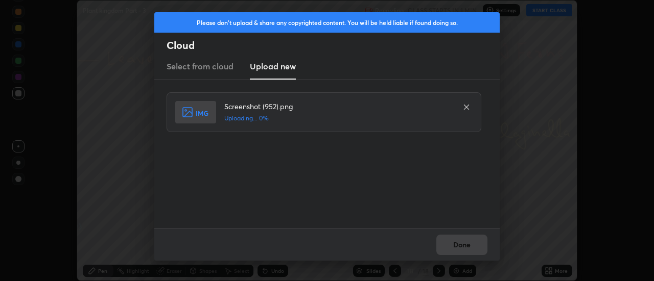
click at [459, 245] on div "Done" at bounding box center [326, 244] width 345 height 33
click at [459, 243] on div "Done" at bounding box center [326, 244] width 345 height 33
click at [457, 244] on div "Done" at bounding box center [326, 244] width 345 height 33
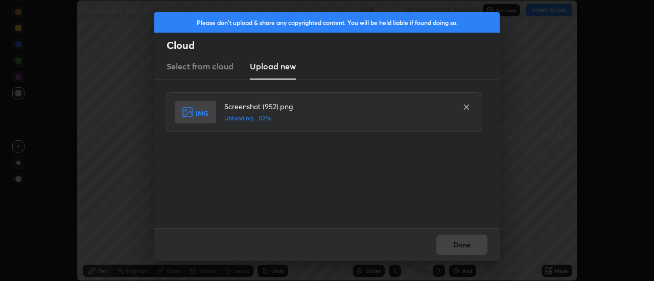
click at [457, 244] on div "Done" at bounding box center [326, 244] width 345 height 33
click at [456, 244] on div "Done" at bounding box center [326, 244] width 345 height 33
click at [456, 245] on button "Done" at bounding box center [461, 245] width 51 height 20
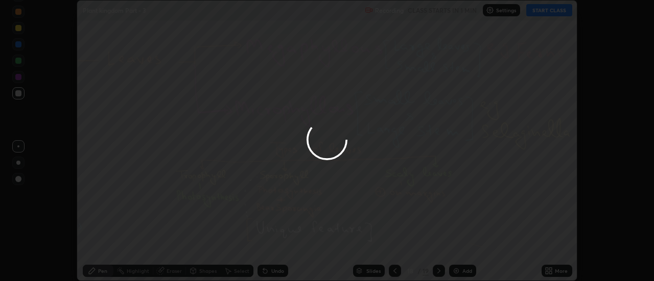
click at [547, 269] on icon at bounding box center [547, 269] width 3 height 3
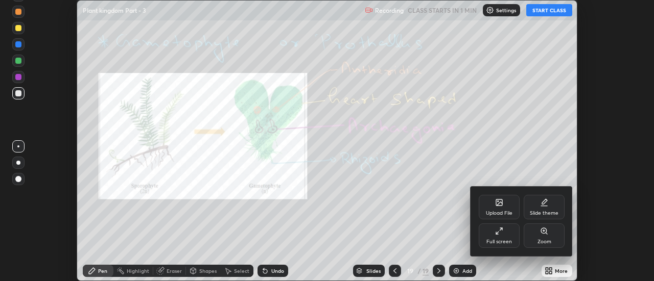
click at [509, 207] on div "Upload File" at bounding box center [499, 207] width 41 height 25
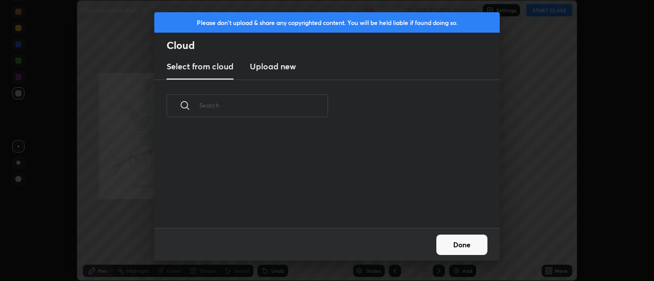
click at [277, 67] on h3 "Upload new" at bounding box center [273, 66] width 46 height 12
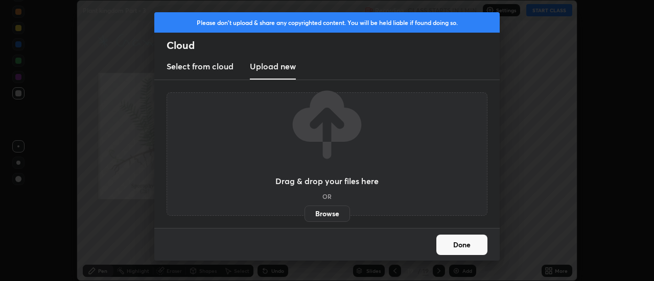
click at [323, 210] on label "Browse" at bounding box center [326, 214] width 45 height 16
click at [304, 210] on input "Browse" at bounding box center [304, 214] width 0 height 16
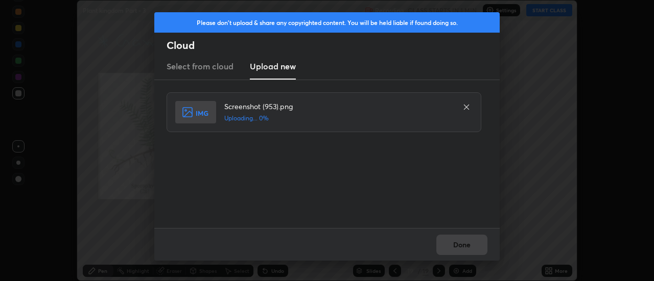
click at [464, 245] on div "Done" at bounding box center [326, 244] width 345 height 33
click at [461, 241] on div "Done" at bounding box center [326, 244] width 345 height 33
click at [457, 242] on button "Done" at bounding box center [461, 245] width 51 height 20
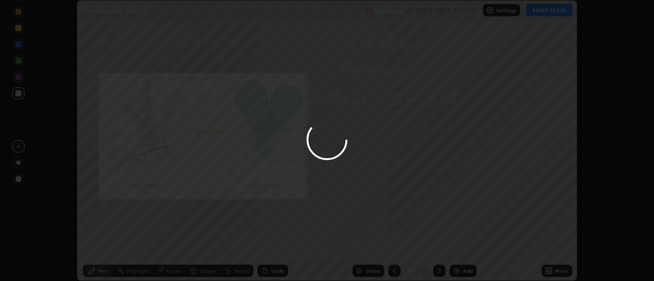
click at [456, 240] on div at bounding box center [327, 140] width 654 height 281
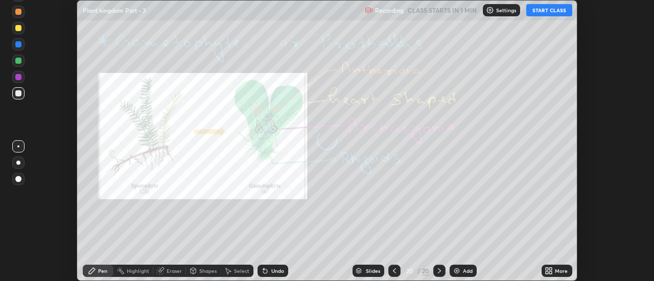
click at [553, 271] on div "More" at bounding box center [557, 271] width 31 height 12
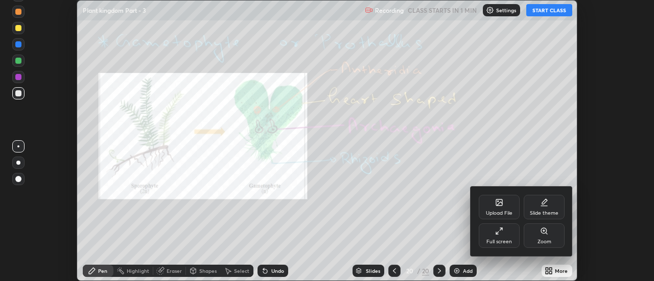
click at [507, 205] on div "Upload File" at bounding box center [499, 207] width 41 height 25
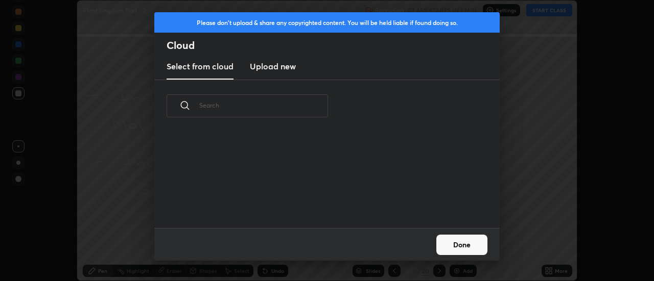
click at [273, 68] on h3 "Upload new" at bounding box center [273, 66] width 46 height 12
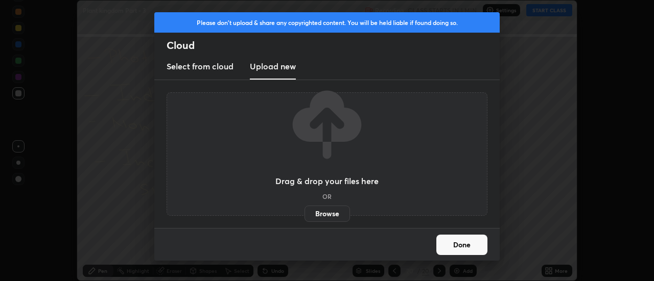
click at [322, 210] on label "Browse" at bounding box center [326, 214] width 45 height 16
click at [304, 210] on input "Browse" at bounding box center [304, 214] width 0 height 16
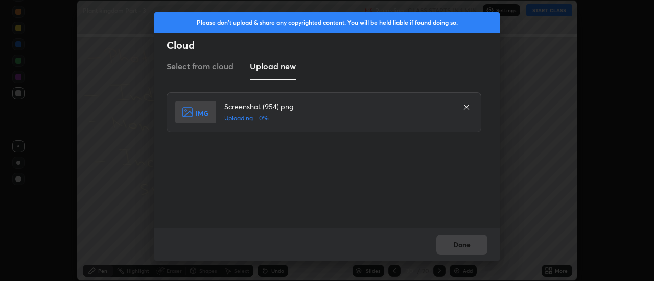
click at [448, 241] on div "Done" at bounding box center [326, 244] width 345 height 33
click at [450, 242] on div "Done" at bounding box center [326, 244] width 345 height 33
click at [454, 246] on div "Done" at bounding box center [326, 244] width 345 height 33
click at [455, 246] on div "Done" at bounding box center [326, 244] width 345 height 33
click at [457, 246] on div "Done" at bounding box center [326, 244] width 345 height 33
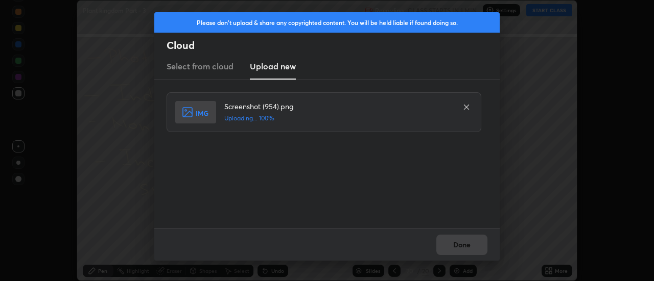
click at [458, 246] on button "Done" at bounding box center [461, 245] width 51 height 20
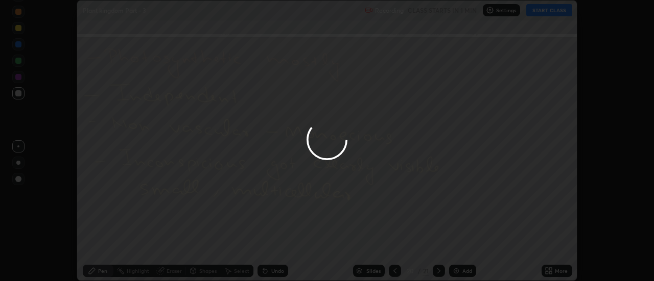
click at [460, 247] on div at bounding box center [327, 140] width 654 height 281
click at [459, 246] on div at bounding box center [327, 140] width 654 height 281
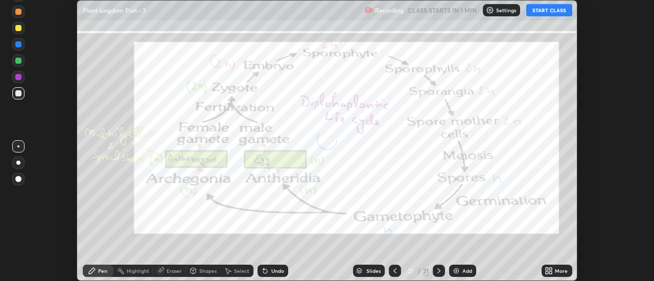
click at [555, 273] on div "More" at bounding box center [561, 271] width 13 height 5
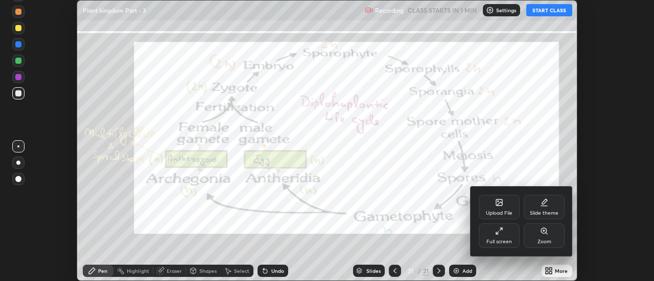
click at [511, 207] on div "Upload File" at bounding box center [499, 207] width 41 height 25
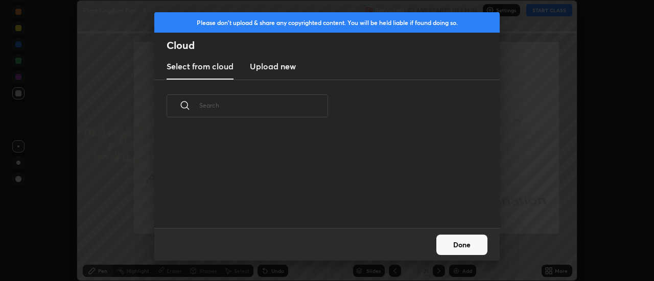
click at [277, 69] on h3 "Upload new" at bounding box center [273, 66] width 46 height 12
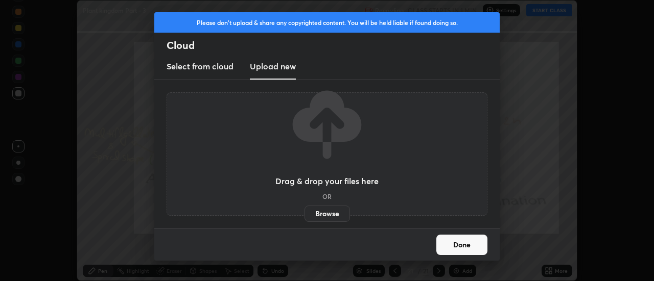
click at [330, 215] on label "Browse" at bounding box center [326, 214] width 45 height 16
click at [304, 215] on input "Browse" at bounding box center [304, 214] width 0 height 16
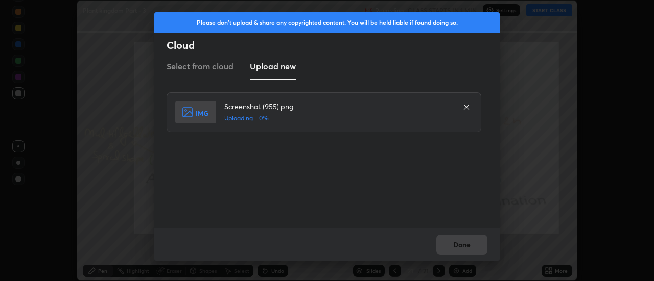
click at [454, 243] on div "Done" at bounding box center [326, 244] width 345 height 33
click at [454, 244] on div "Done" at bounding box center [326, 244] width 345 height 33
click at [457, 246] on div "Done" at bounding box center [326, 244] width 345 height 33
click at [458, 245] on button "Done" at bounding box center [461, 245] width 51 height 20
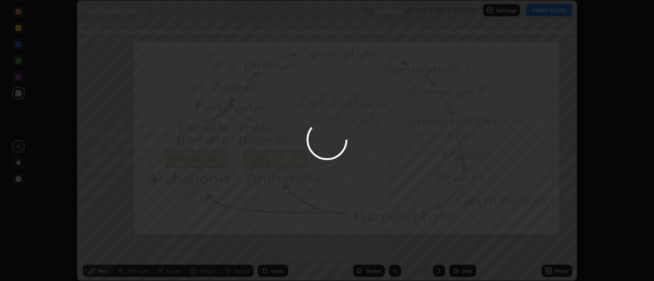
click at [458, 245] on button "Done" at bounding box center [461, 245] width 51 height 20
click at [462, 246] on div at bounding box center [327, 140] width 654 height 281
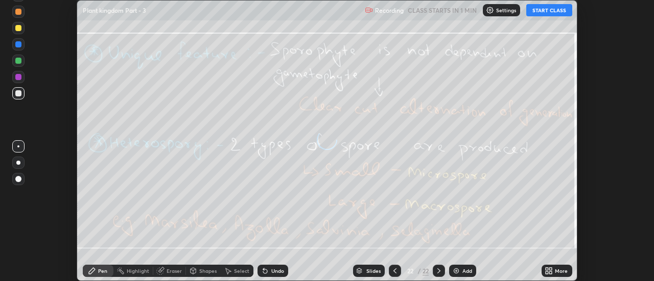
click at [556, 270] on div "More" at bounding box center [561, 271] width 13 height 5
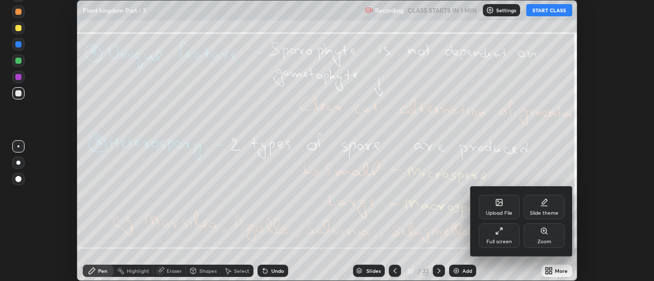
click at [509, 202] on div "Upload File" at bounding box center [499, 207] width 41 height 25
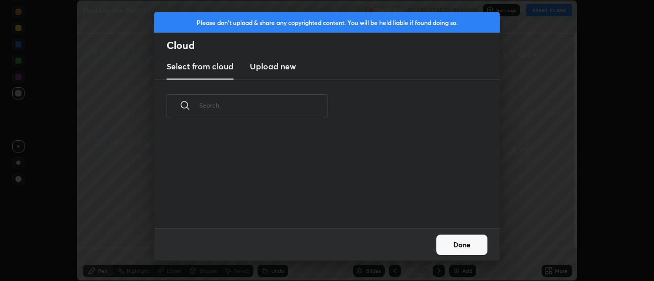
scroll to position [96, 328]
click at [274, 68] on h3 "Upload new" at bounding box center [273, 66] width 46 height 12
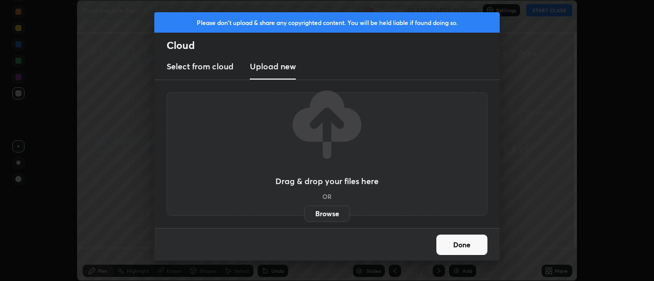
click at [323, 212] on label "Browse" at bounding box center [326, 214] width 45 height 16
click at [304, 212] on input "Browse" at bounding box center [304, 214] width 0 height 16
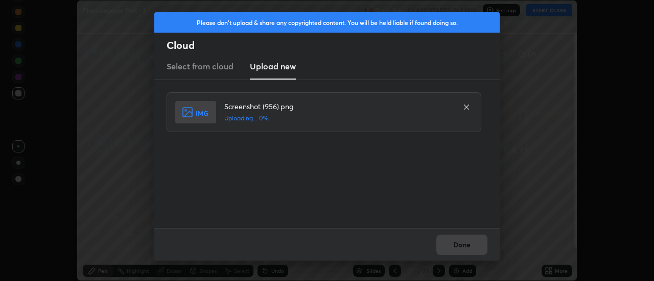
click at [463, 242] on div "Done" at bounding box center [326, 244] width 345 height 33
click at [462, 243] on div "Done" at bounding box center [326, 244] width 345 height 33
click at [461, 246] on div "Done" at bounding box center [326, 244] width 345 height 33
click at [461, 247] on div "Done" at bounding box center [326, 244] width 345 height 33
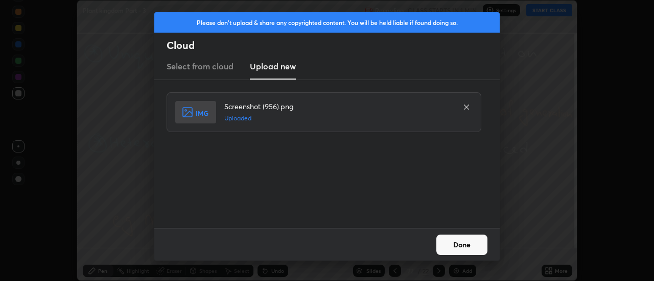
click at [461, 247] on button "Done" at bounding box center [461, 245] width 51 height 20
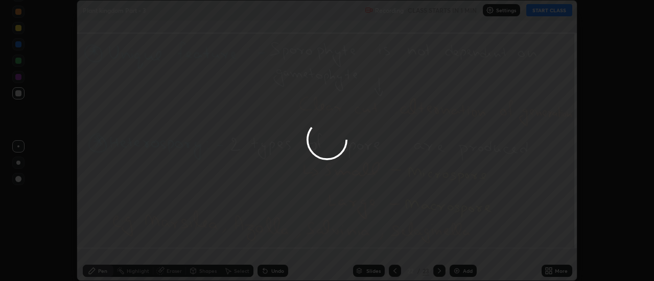
click at [461, 247] on div at bounding box center [327, 140] width 654 height 281
click at [462, 246] on div at bounding box center [327, 140] width 654 height 281
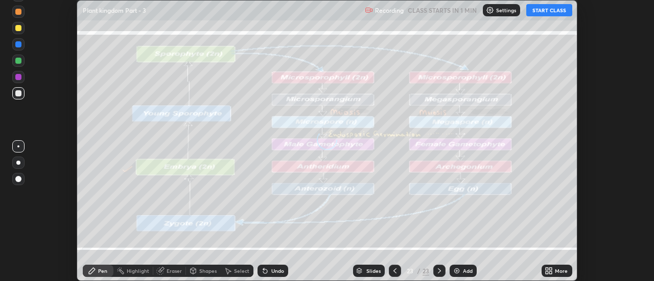
click at [553, 270] on div "More" at bounding box center [557, 271] width 31 height 12
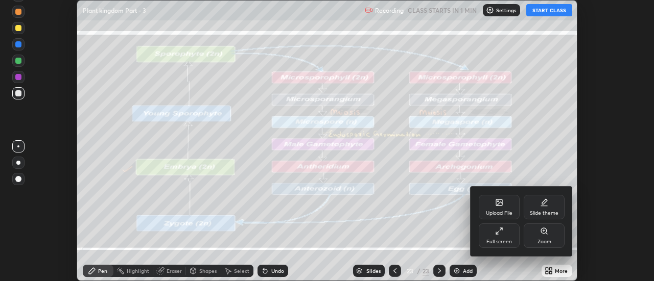
click at [510, 204] on div "Upload File" at bounding box center [499, 207] width 41 height 25
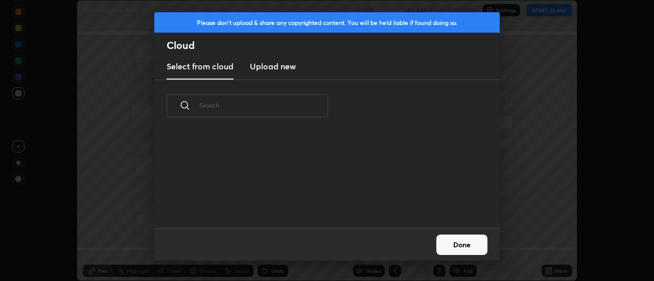
click at [277, 68] on h3 "Upload new" at bounding box center [273, 66] width 46 height 12
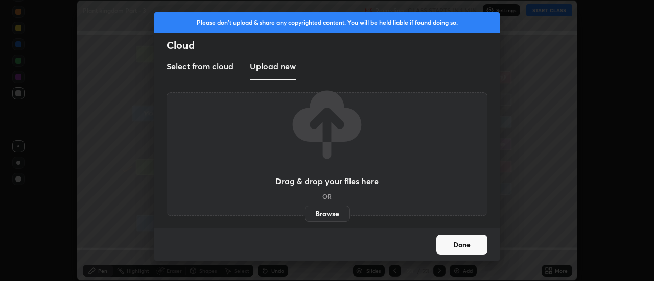
click at [324, 217] on label "Browse" at bounding box center [326, 214] width 45 height 16
click at [304, 217] on input "Browse" at bounding box center [304, 214] width 0 height 16
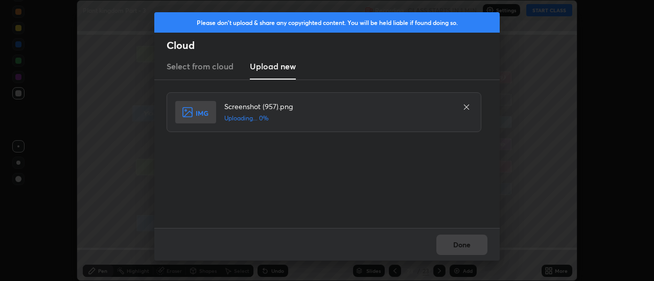
click at [466, 245] on div "Done" at bounding box center [326, 244] width 345 height 33
click at [465, 246] on div "Done" at bounding box center [326, 244] width 345 height 33
click at [463, 247] on button "Done" at bounding box center [461, 245] width 51 height 20
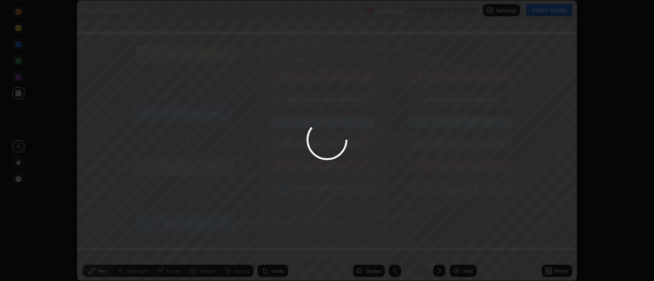
click at [463, 248] on button "Done" at bounding box center [461, 245] width 51 height 20
click at [463, 248] on div at bounding box center [327, 140] width 654 height 281
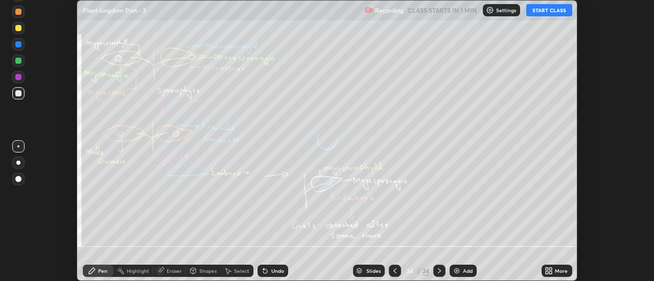
click at [553, 272] on div "More" at bounding box center [557, 271] width 31 height 12
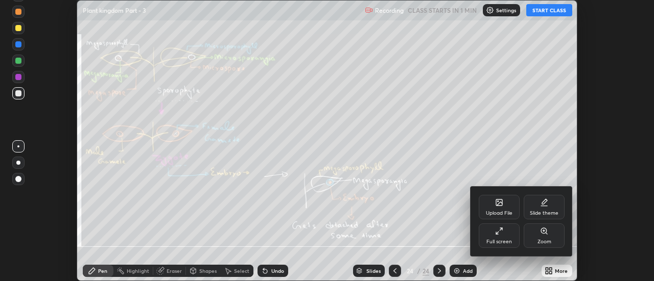
click at [506, 205] on div "Upload File" at bounding box center [499, 207] width 41 height 25
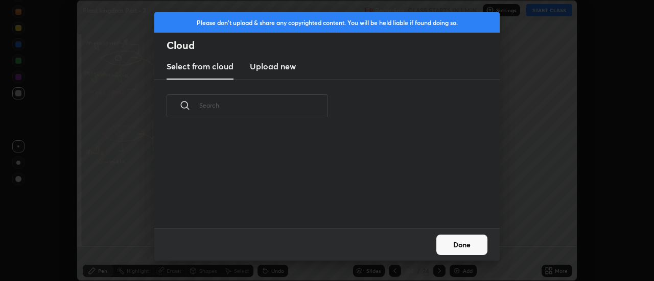
scroll to position [4, 6]
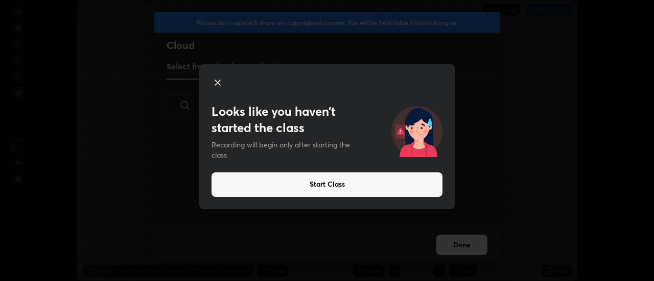
click at [328, 217] on div "Looks like you haven’t started the class Recording will begin only after starti…" at bounding box center [327, 140] width 654 height 281
click at [218, 81] on icon at bounding box center [217, 83] width 12 height 12
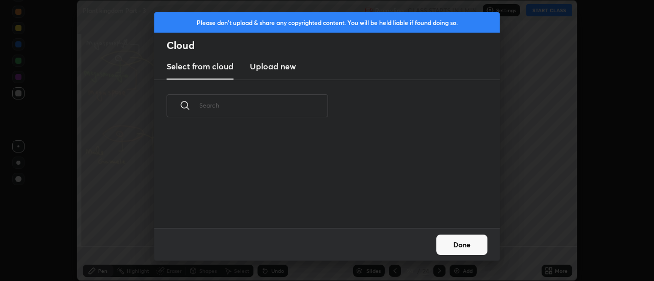
click at [265, 69] on h3 "Upload new" at bounding box center [273, 66] width 46 height 12
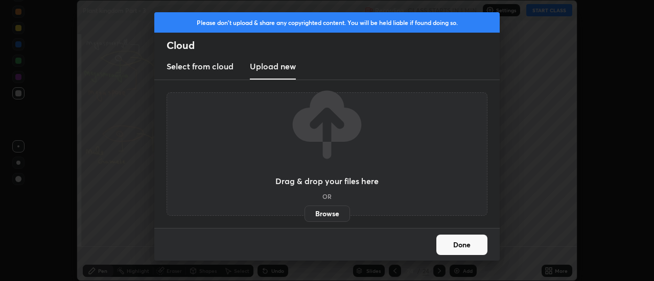
click at [330, 214] on label "Browse" at bounding box center [326, 214] width 45 height 16
click at [304, 214] on input "Browse" at bounding box center [304, 214] width 0 height 16
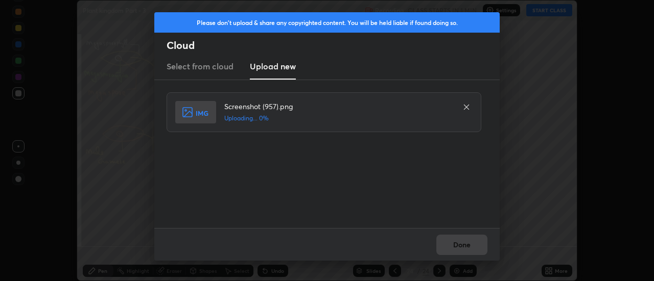
click at [471, 242] on div "Done" at bounding box center [326, 244] width 345 height 33
click at [469, 244] on div "Done" at bounding box center [326, 244] width 345 height 33
click at [466, 244] on button "Done" at bounding box center [461, 245] width 51 height 20
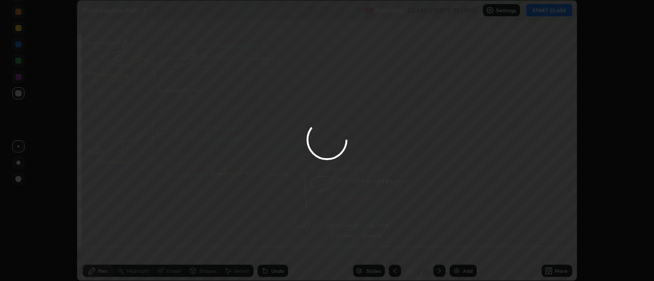
click at [464, 245] on div at bounding box center [327, 140] width 654 height 281
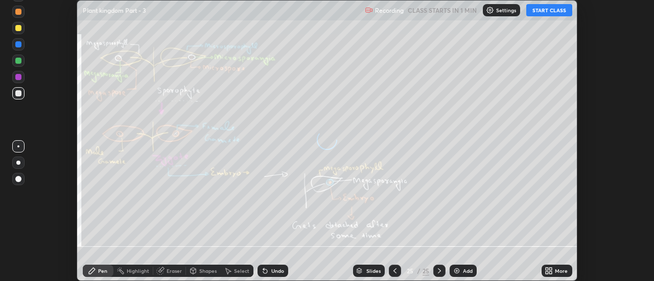
click at [551, 269] on icon at bounding box center [551, 269] width 3 height 3
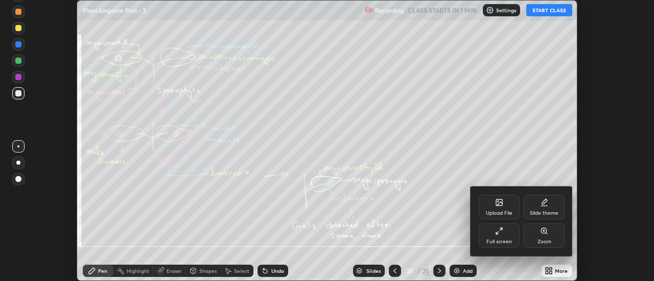
click at [505, 198] on div "Upload File" at bounding box center [499, 207] width 41 height 25
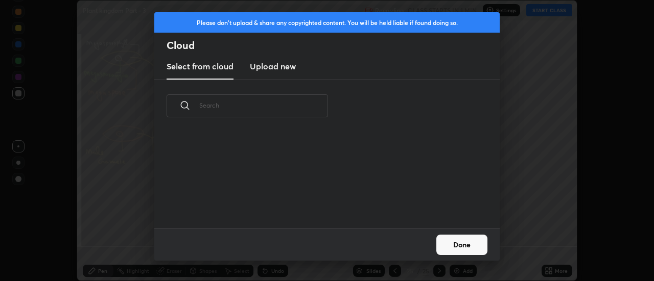
click at [269, 64] on h3 "Upload new" at bounding box center [273, 66] width 46 height 12
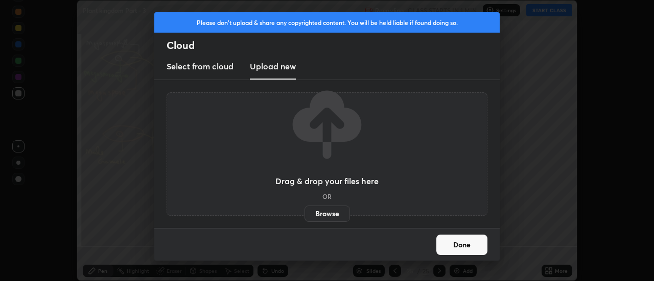
click at [322, 211] on label "Browse" at bounding box center [326, 214] width 45 height 16
click at [304, 211] on input "Browse" at bounding box center [304, 214] width 0 height 16
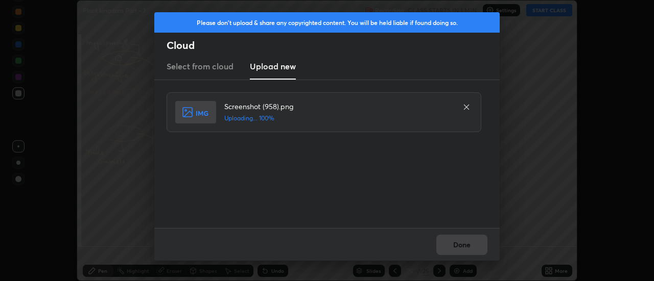
click at [459, 244] on div "Done" at bounding box center [326, 244] width 345 height 33
click at [458, 246] on div "Done" at bounding box center [326, 244] width 345 height 33
click at [461, 245] on button "Done" at bounding box center [461, 245] width 51 height 20
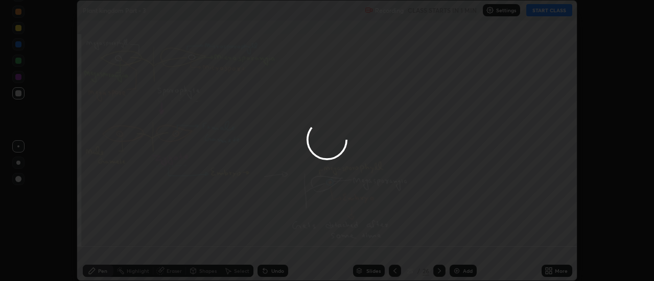
click at [461, 246] on button "Done" at bounding box center [461, 245] width 51 height 20
click at [463, 246] on div at bounding box center [327, 140] width 654 height 281
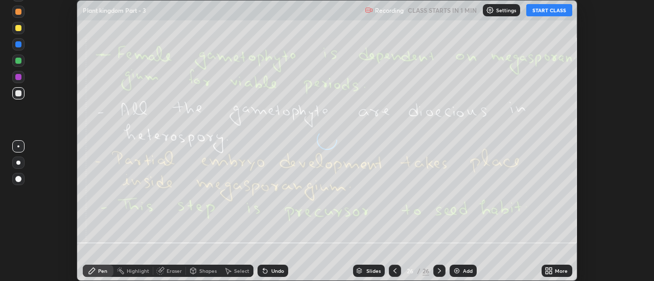
click at [551, 269] on icon at bounding box center [551, 269] width 3 height 3
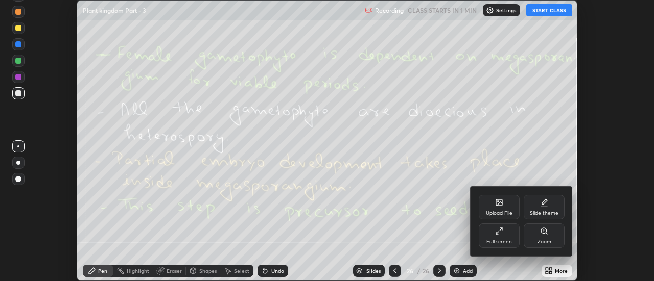
click at [506, 207] on div "Upload File" at bounding box center [499, 207] width 41 height 25
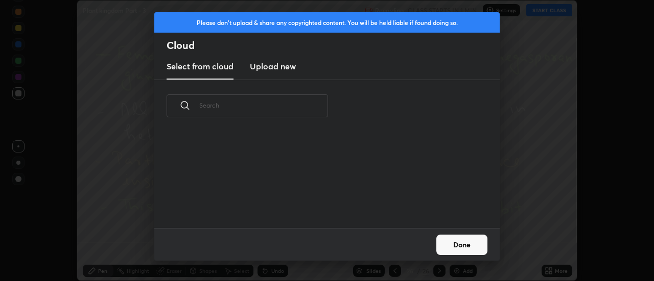
scroll to position [96, 328]
click at [269, 68] on h3 "Upload new" at bounding box center [273, 66] width 46 height 12
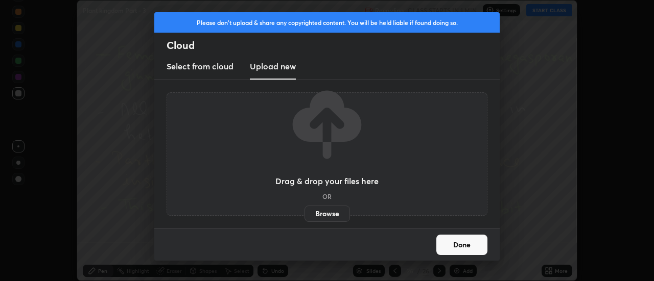
click at [328, 214] on label "Browse" at bounding box center [326, 214] width 45 height 16
click at [304, 214] on input "Browse" at bounding box center [304, 214] width 0 height 16
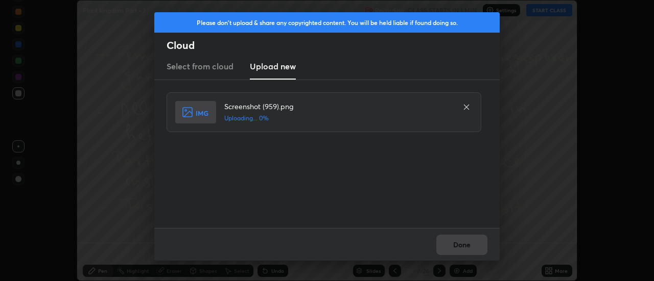
click at [462, 246] on div "Done" at bounding box center [326, 244] width 345 height 33
click at [463, 244] on div "Done" at bounding box center [326, 244] width 345 height 33
click at [463, 245] on div "Done" at bounding box center [326, 244] width 345 height 33
click at [460, 245] on button "Done" at bounding box center [461, 245] width 51 height 20
click at [460, 246] on button "Done" at bounding box center [461, 245] width 51 height 20
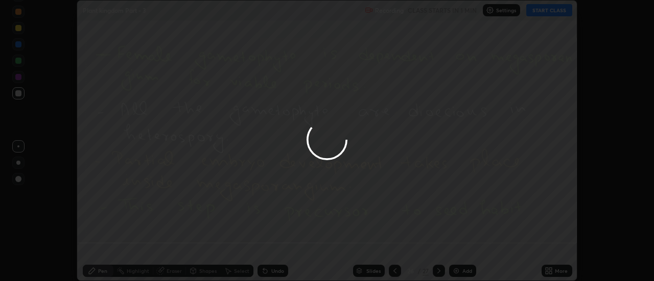
click at [456, 245] on div at bounding box center [327, 140] width 654 height 281
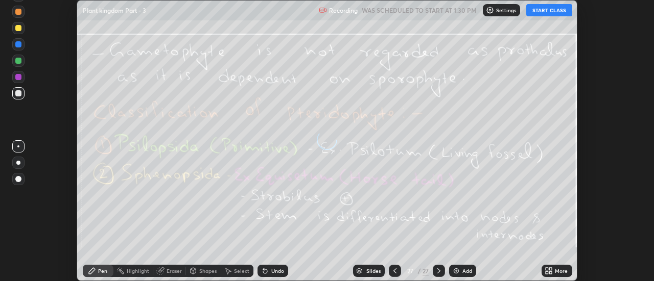
click at [554, 270] on div "More" at bounding box center [557, 271] width 31 height 12
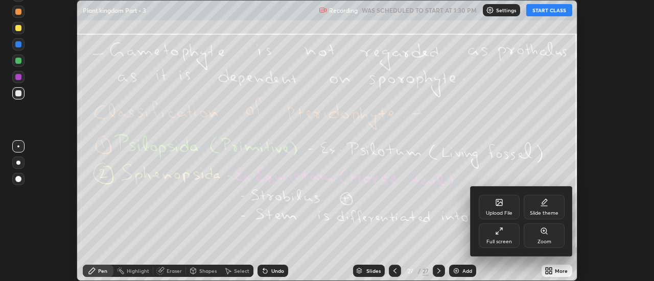
click at [503, 203] on icon at bounding box center [499, 203] width 8 height 8
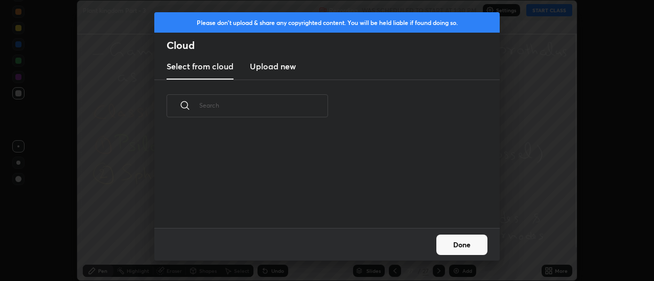
click at [273, 71] on h3 "Upload new" at bounding box center [273, 66] width 46 height 12
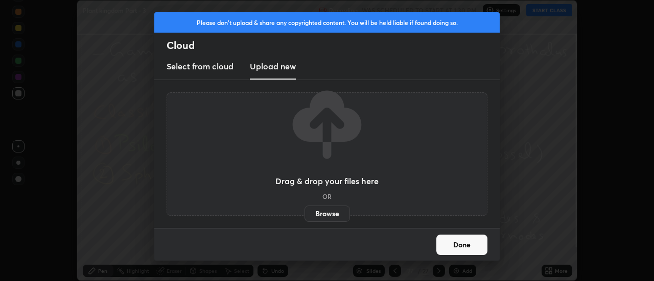
click at [321, 212] on label "Browse" at bounding box center [326, 214] width 45 height 16
click at [304, 212] on input "Browse" at bounding box center [304, 214] width 0 height 16
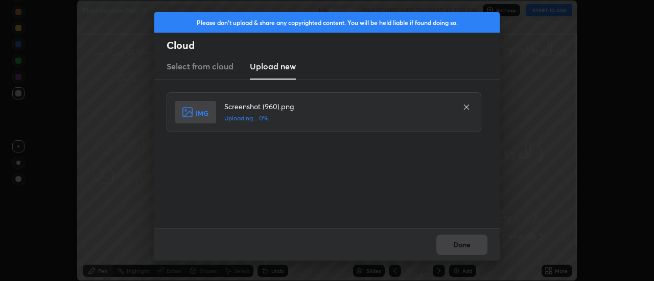
click at [459, 243] on div "Done" at bounding box center [326, 244] width 345 height 33
click at [460, 244] on div "Done" at bounding box center [326, 244] width 345 height 33
click at [460, 244] on button "Done" at bounding box center [461, 245] width 51 height 20
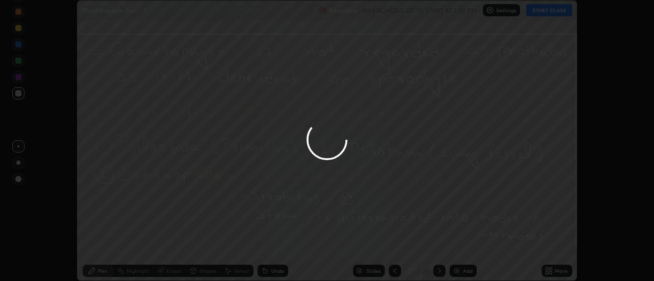
click at [458, 245] on button "Done" at bounding box center [461, 245] width 51 height 20
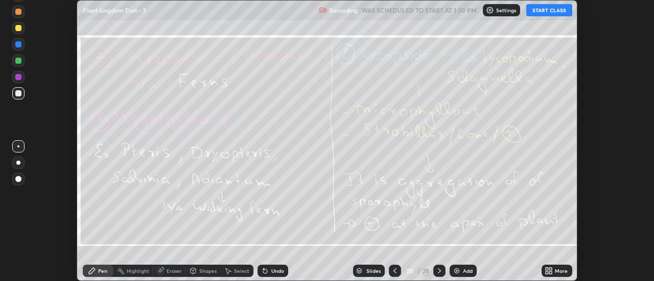
click at [560, 269] on div "More" at bounding box center [561, 271] width 13 height 5
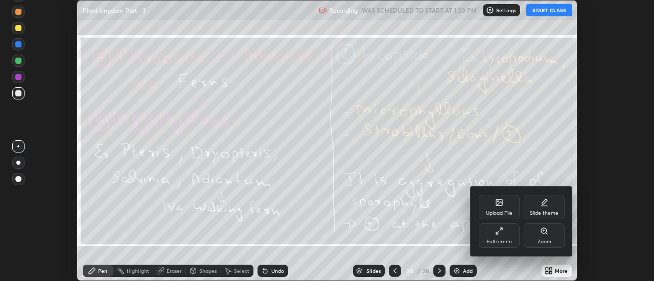
click at [503, 206] on div "Upload File" at bounding box center [499, 207] width 41 height 25
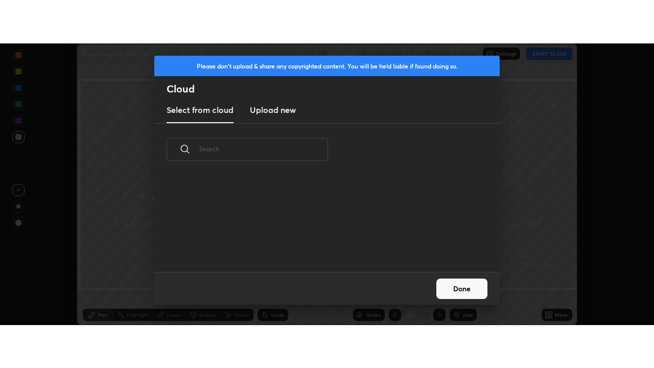
scroll to position [4, 6]
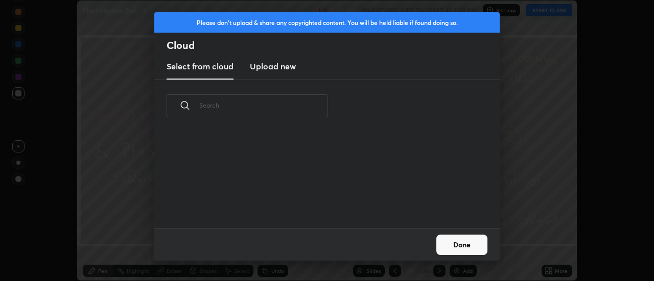
click at [276, 70] on h3 "Upload new" at bounding box center [273, 66] width 46 height 12
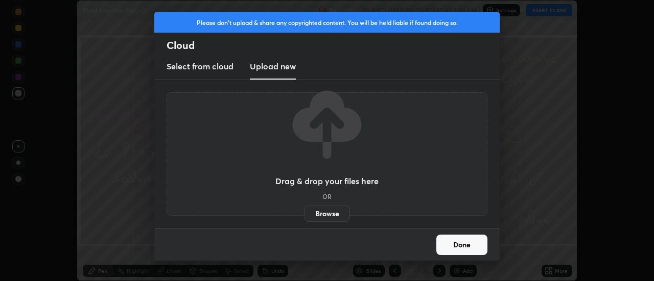
click at [323, 212] on label "Browse" at bounding box center [326, 214] width 45 height 16
click at [304, 212] on input "Browse" at bounding box center [304, 214] width 0 height 16
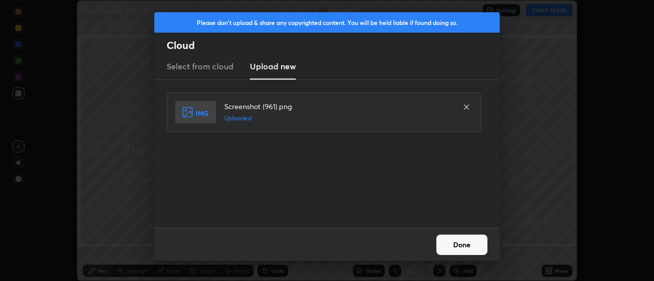
click at [455, 244] on button "Done" at bounding box center [461, 245] width 51 height 20
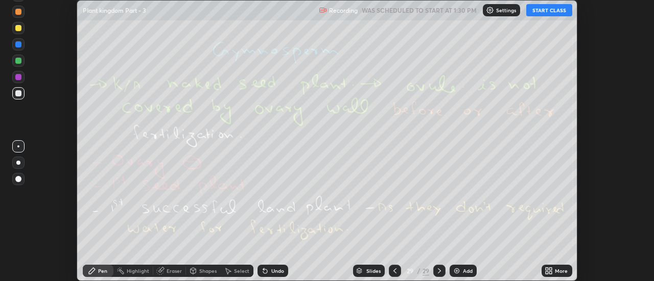
click at [393, 266] on div at bounding box center [395, 271] width 12 height 12
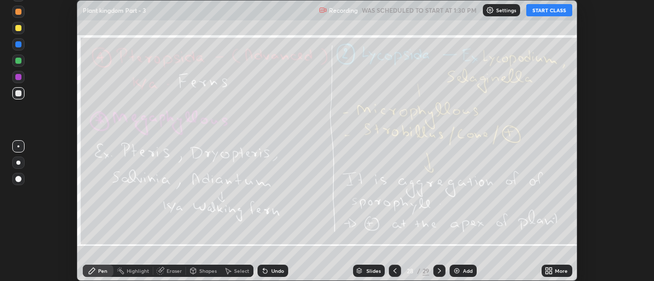
click at [394, 268] on icon at bounding box center [395, 271] width 8 height 8
click at [395, 264] on div at bounding box center [395, 271] width 12 height 20
click at [394, 265] on div at bounding box center [395, 271] width 12 height 20
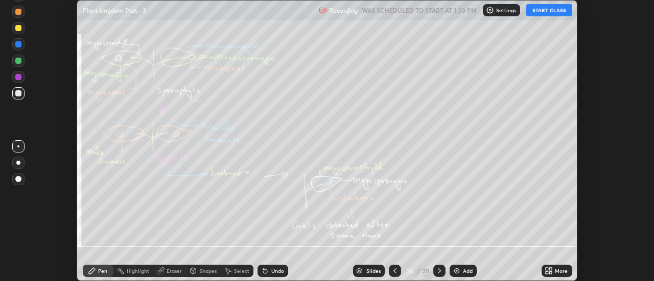
click at [394, 266] on div at bounding box center [395, 271] width 12 height 12
click at [393, 268] on icon at bounding box center [395, 271] width 8 height 8
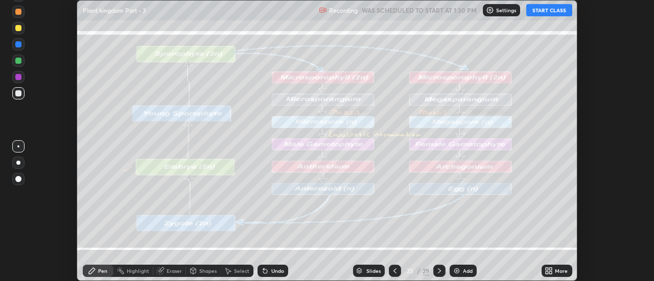
click at [394, 268] on icon at bounding box center [395, 271] width 8 height 8
click at [395, 268] on icon at bounding box center [395, 271] width 8 height 8
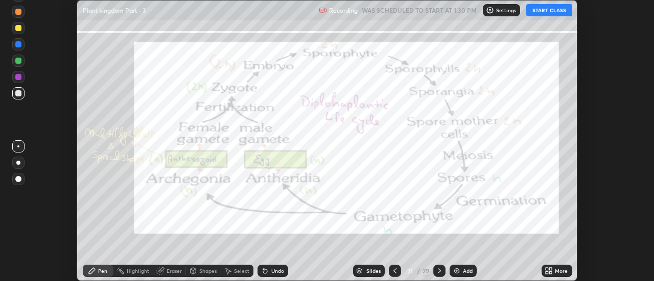
click at [394, 272] on icon at bounding box center [395, 271] width 8 height 8
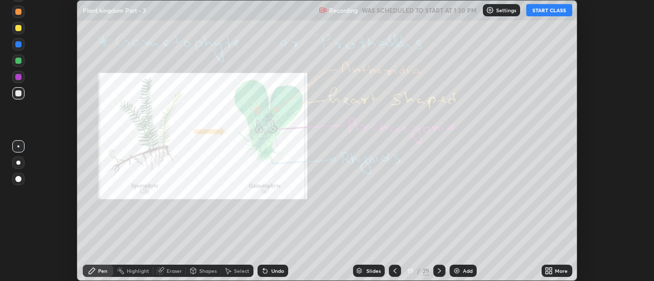
click at [394, 272] on icon at bounding box center [395, 271] width 8 height 8
click at [395, 271] on icon at bounding box center [395, 271] width 8 height 8
click at [393, 271] on icon at bounding box center [395, 271] width 8 height 8
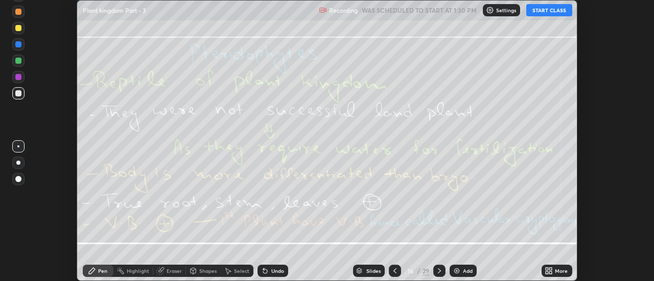
click at [394, 271] on icon at bounding box center [395, 271] width 8 height 8
click at [393, 271] on icon at bounding box center [394, 271] width 3 height 5
click at [393, 272] on icon at bounding box center [394, 271] width 3 height 5
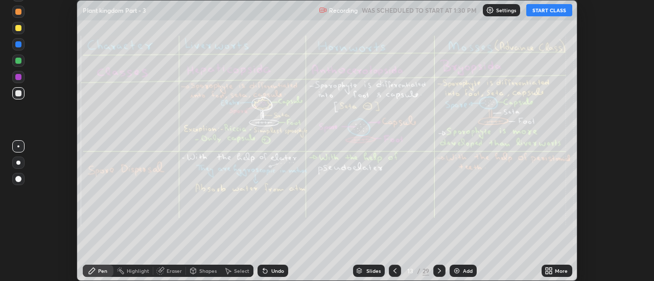
click at [393, 271] on icon at bounding box center [395, 271] width 8 height 8
click at [394, 269] on icon at bounding box center [395, 271] width 8 height 8
click at [394, 271] on icon at bounding box center [395, 271] width 8 height 8
click at [395, 272] on icon at bounding box center [395, 271] width 8 height 8
click at [395, 273] on icon at bounding box center [394, 271] width 3 height 5
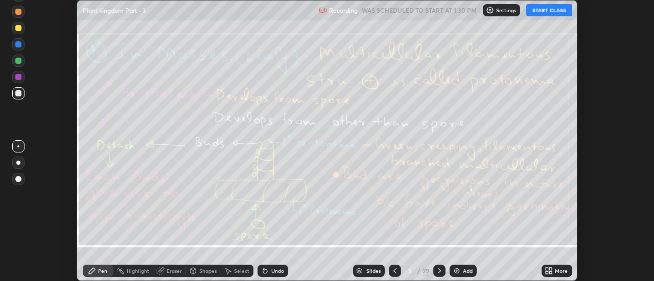
click at [394, 273] on icon at bounding box center [394, 271] width 3 height 5
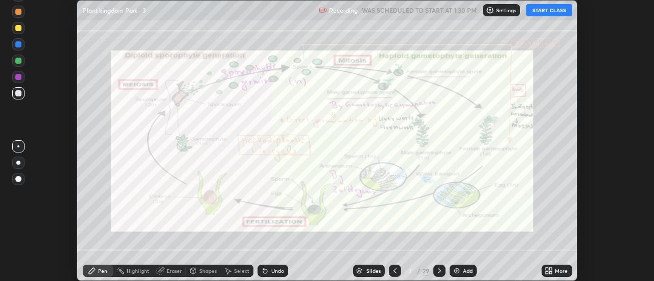
click at [394, 272] on icon at bounding box center [395, 271] width 8 height 8
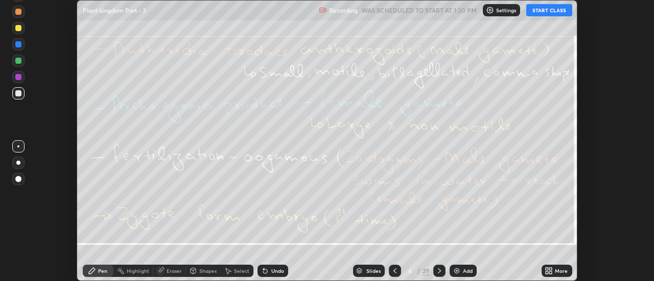
click at [394, 270] on icon at bounding box center [395, 271] width 8 height 8
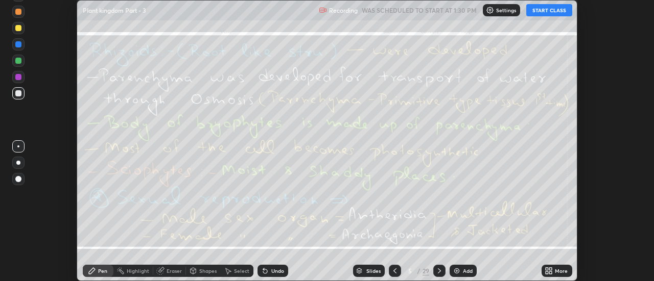
click at [394, 271] on icon at bounding box center [395, 271] width 8 height 8
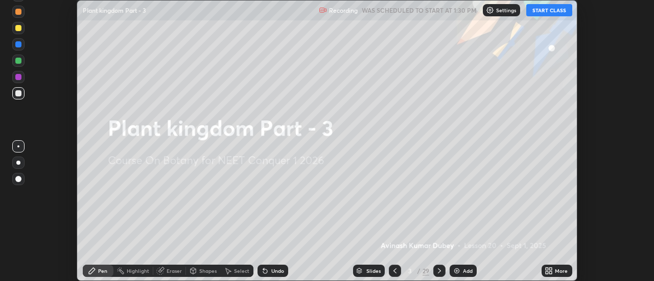
click at [394, 269] on icon at bounding box center [395, 271] width 8 height 8
click at [552, 270] on icon at bounding box center [551, 269] width 3 height 3
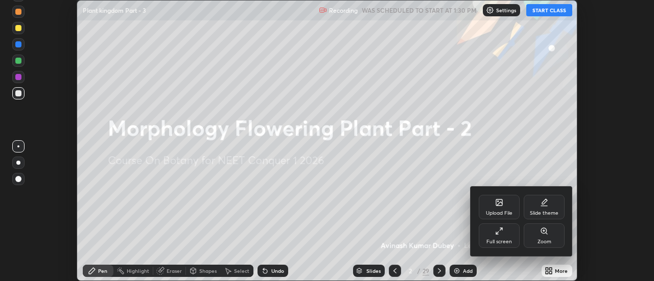
click at [505, 236] on div "Full screen" at bounding box center [499, 236] width 41 height 25
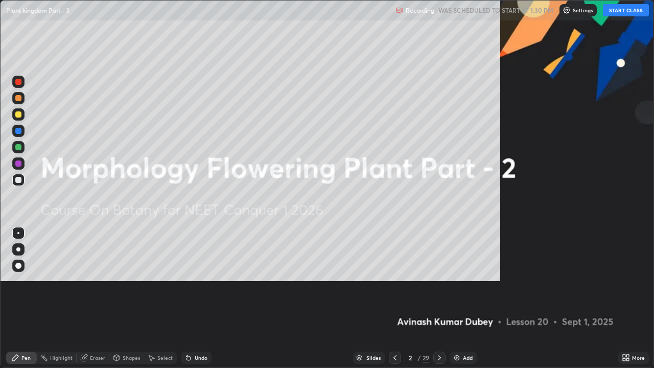
scroll to position [368, 654]
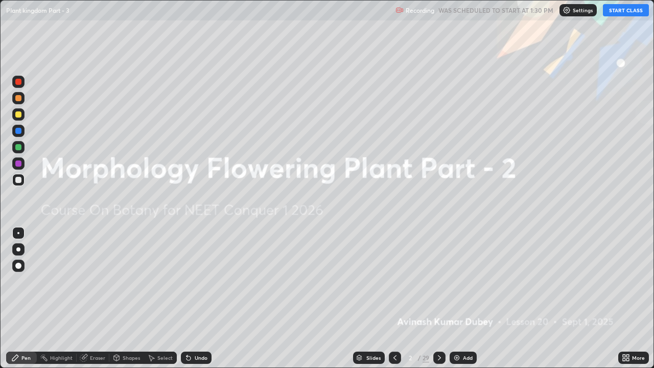
click at [632, 11] on button "START CLASS" at bounding box center [626, 10] width 46 height 12
click at [586, 8] on p "Settings" at bounding box center [587, 10] width 20 height 5
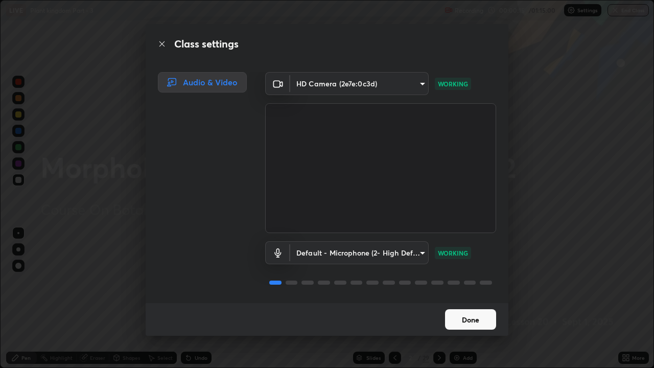
click at [474, 281] on button "Done" at bounding box center [470, 319] width 51 height 20
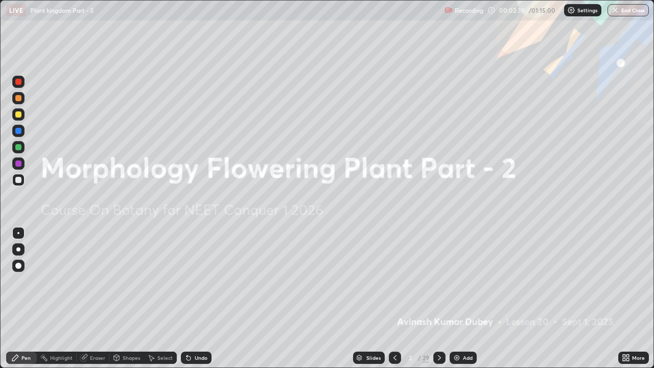
click at [440, 281] on icon at bounding box center [439, 358] width 8 height 8
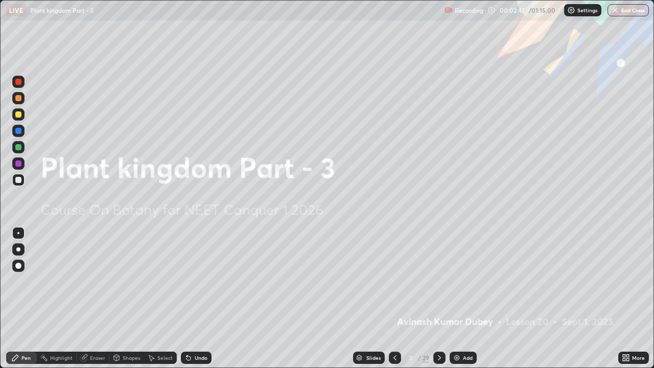
click at [443, 281] on div at bounding box center [439, 357] width 12 height 12
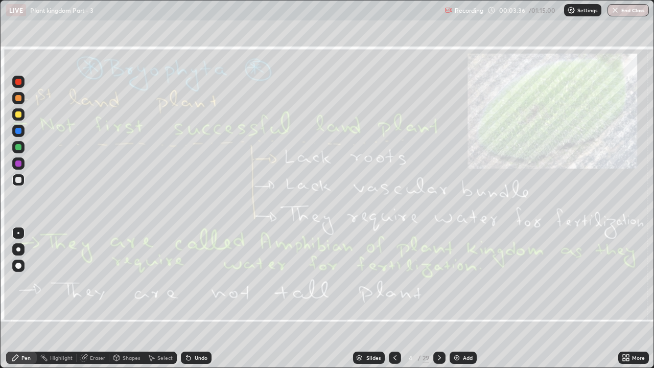
click at [97, 281] on div "Eraser" at bounding box center [97, 357] width 15 height 5
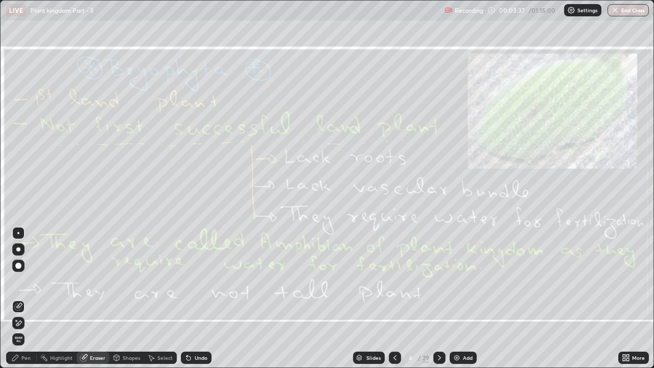
click at [19, 281] on span "Erase all" at bounding box center [18, 339] width 11 height 6
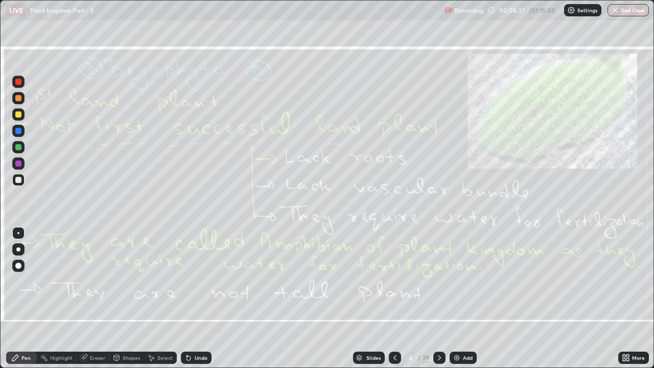
click at [440, 281] on icon at bounding box center [439, 358] width 8 height 8
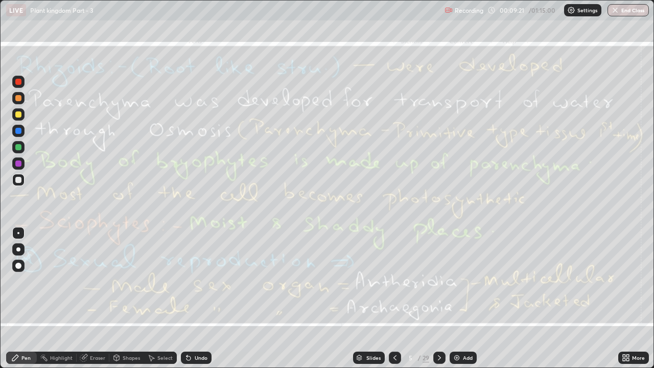
click at [399, 281] on div at bounding box center [395, 357] width 12 height 12
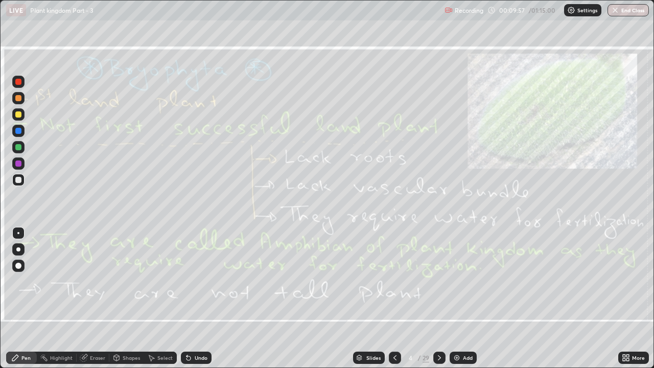
click at [96, 281] on div "Eraser" at bounding box center [97, 357] width 15 height 5
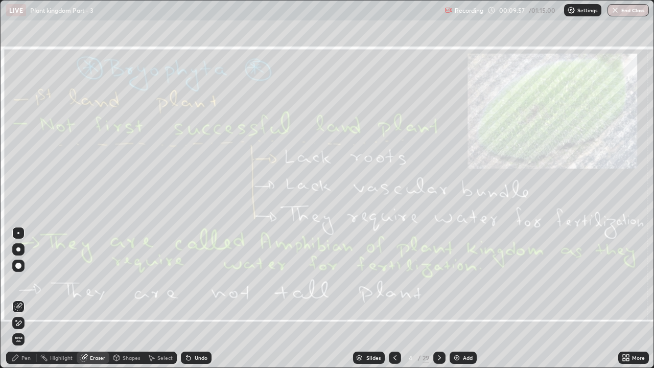
click at [18, 281] on span "Erase all" at bounding box center [18, 339] width 11 height 6
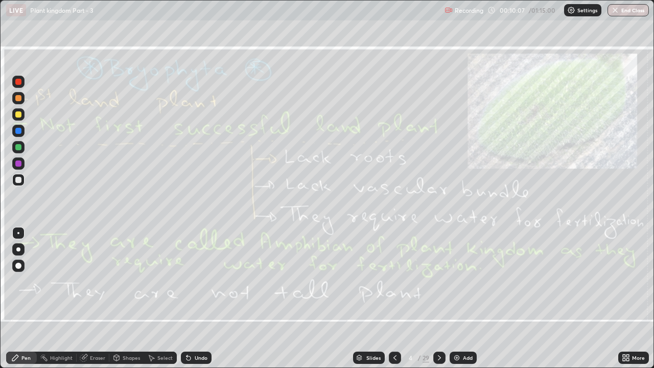
click at [438, 281] on icon at bounding box center [439, 358] width 8 height 8
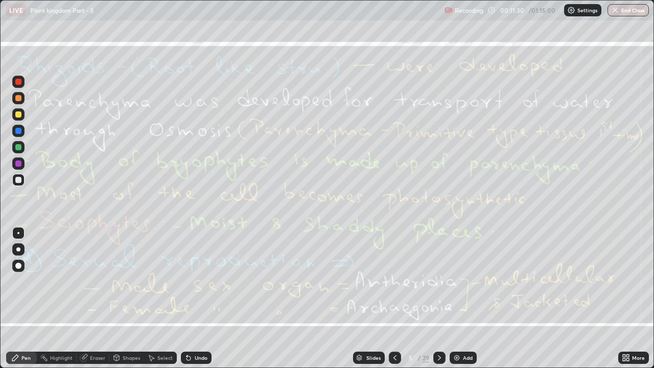
click at [443, 281] on div at bounding box center [439, 357] width 12 height 12
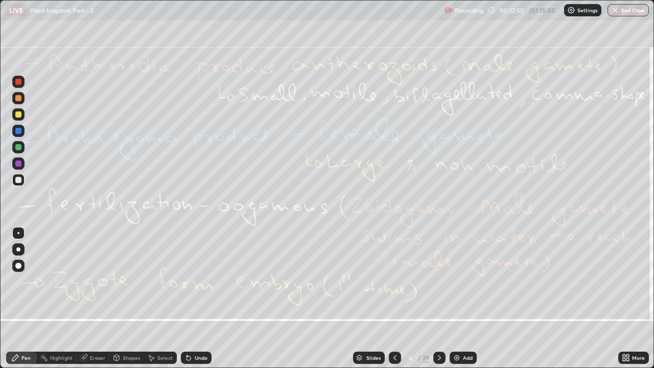
click at [398, 281] on div at bounding box center [395, 357] width 12 height 12
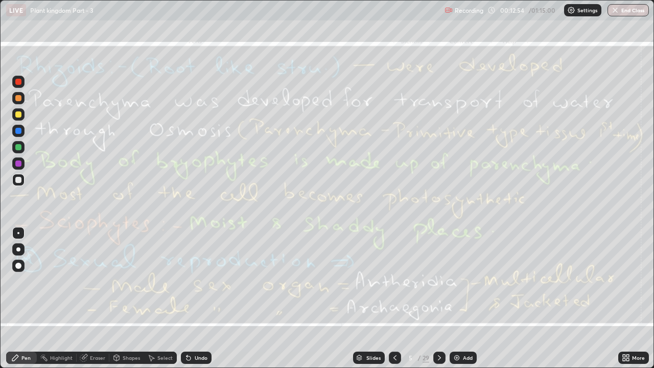
click at [97, 281] on div "Eraser" at bounding box center [97, 357] width 15 height 5
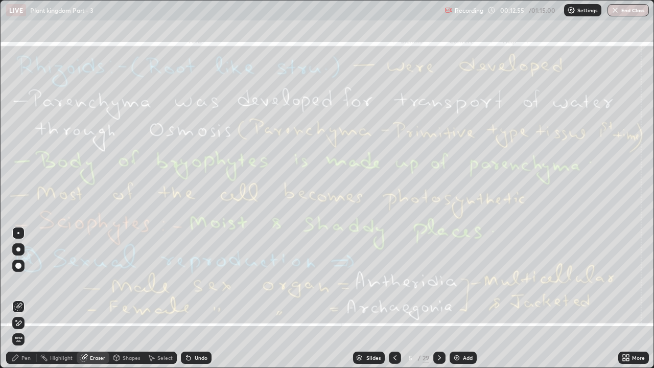
click at [20, 281] on span "Erase all" at bounding box center [18, 339] width 11 height 6
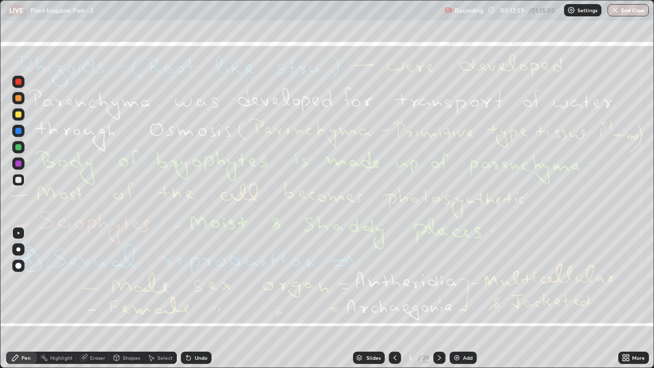
click at [90, 281] on div "Eraser" at bounding box center [97, 357] width 15 height 5
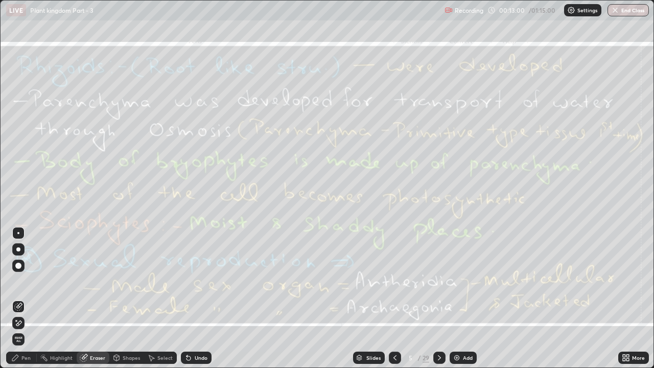
click at [20, 281] on span "Erase all" at bounding box center [18, 339] width 11 height 6
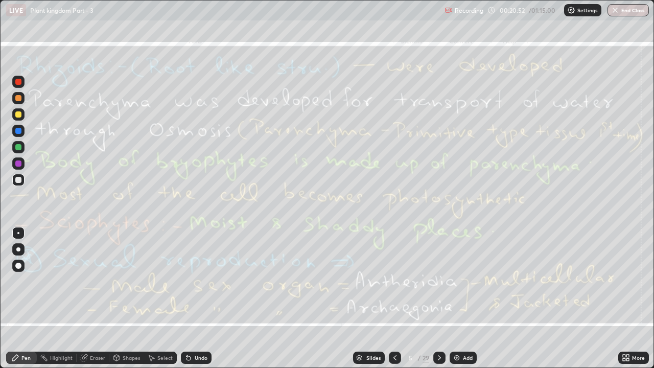
click at [442, 281] on icon at bounding box center [439, 358] width 8 height 8
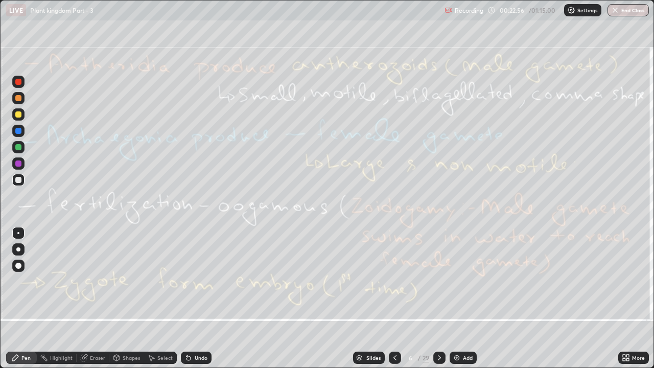
click at [101, 281] on div "Eraser" at bounding box center [97, 357] width 15 height 5
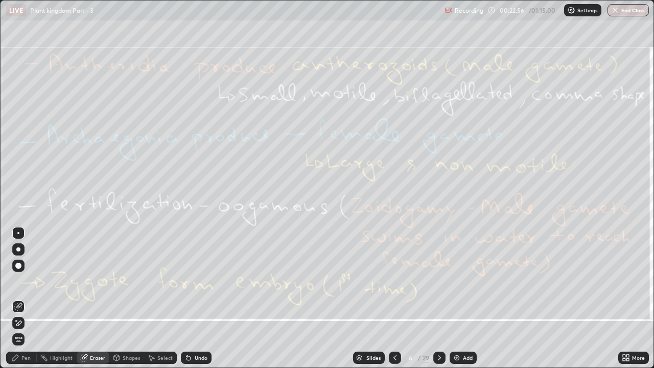
click at [18, 281] on span "Erase all" at bounding box center [18, 339] width 11 height 6
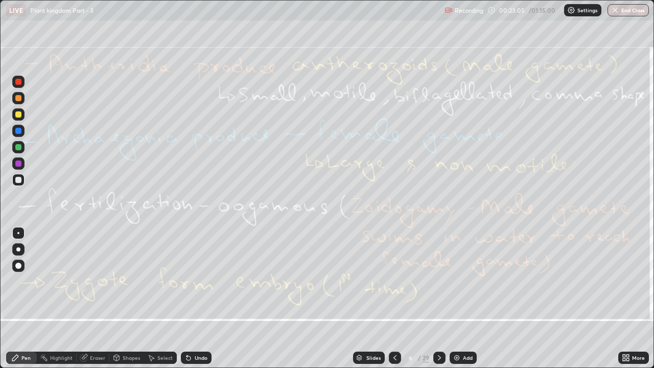
click at [89, 281] on div "Eraser" at bounding box center [93, 357] width 33 height 12
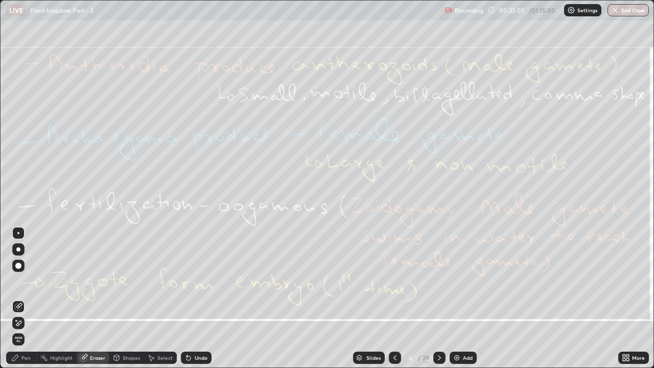
click at [18, 281] on span "Erase all" at bounding box center [18, 339] width 11 height 6
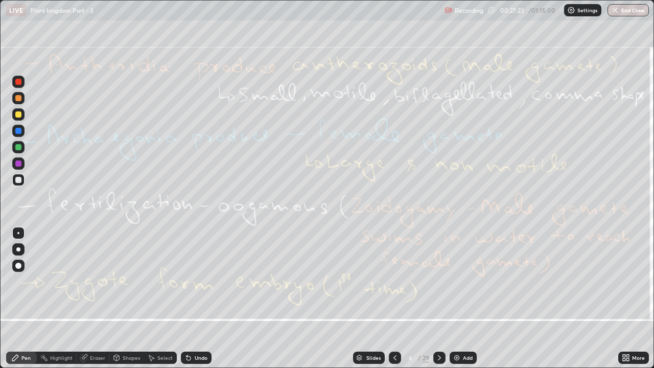
click at [444, 281] on div at bounding box center [439, 357] width 12 height 12
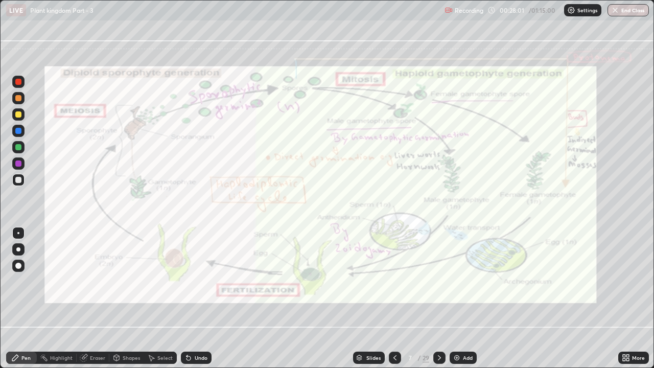
click at [20, 114] on div at bounding box center [18, 114] width 6 height 6
click at [15, 80] on div at bounding box center [18, 82] width 6 height 6
click at [99, 281] on div "Eraser" at bounding box center [97, 357] width 15 height 5
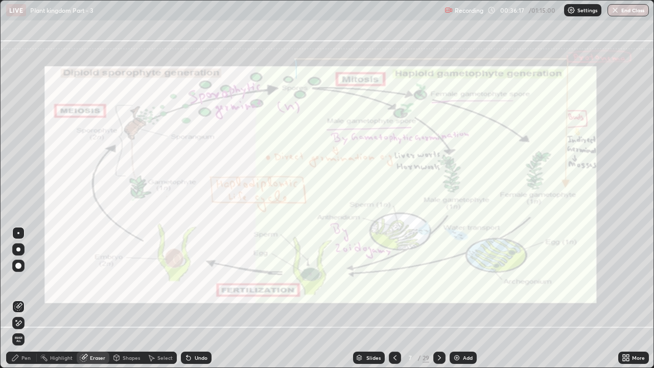
click at [19, 281] on span "Erase all" at bounding box center [18, 339] width 11 height 6
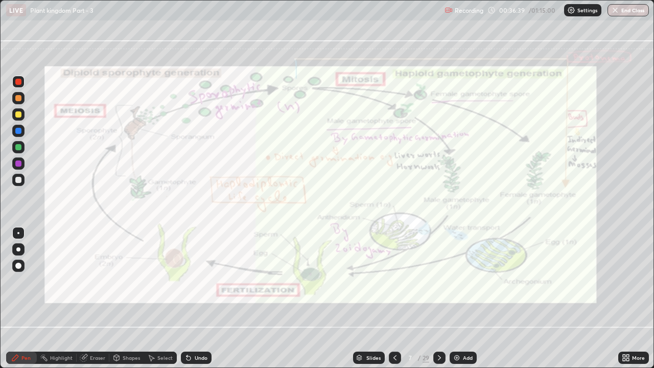
click at [97, 281] on div "Eraser" at bounding box center [97, 357] width 15 height 5
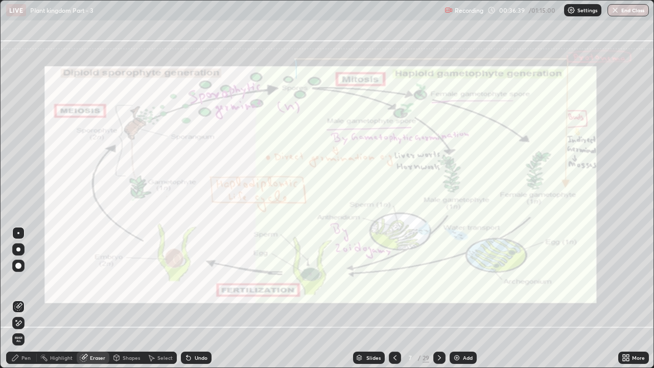
click at [18, 281] on span "Erase all" at bounding box center [18, 339] width 11 height 6
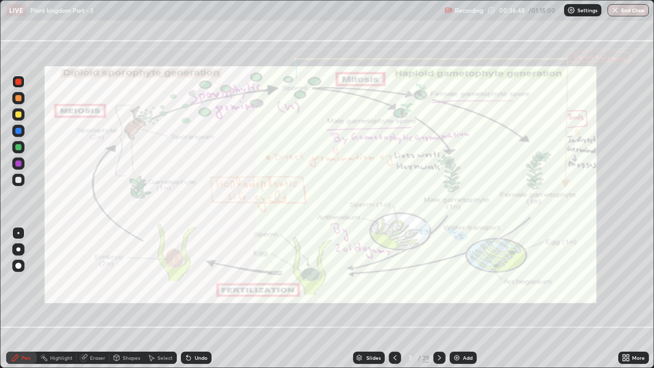
click at [468, 281] on div "Add" at bounding box center [468, 357] width 10 height 5
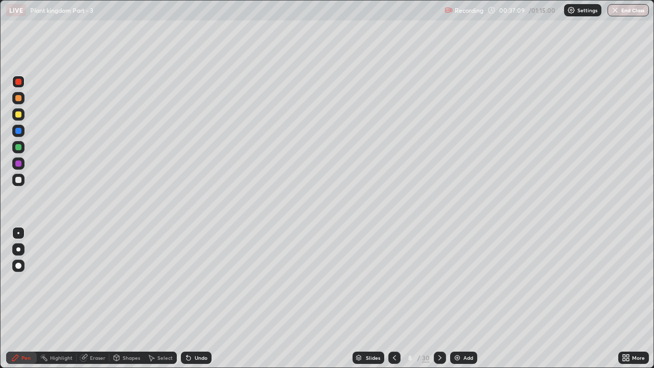
click at [123, 281] on div "Shapes" at bounding box center [131, 357] width 17 height 5
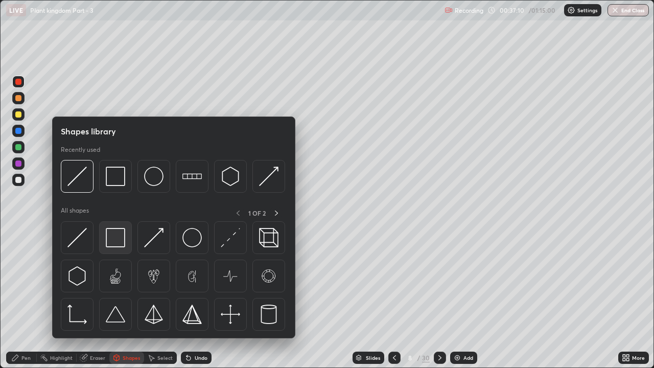
click at [113, 240] on img at bounding box center [115, 237] width 19 height 19
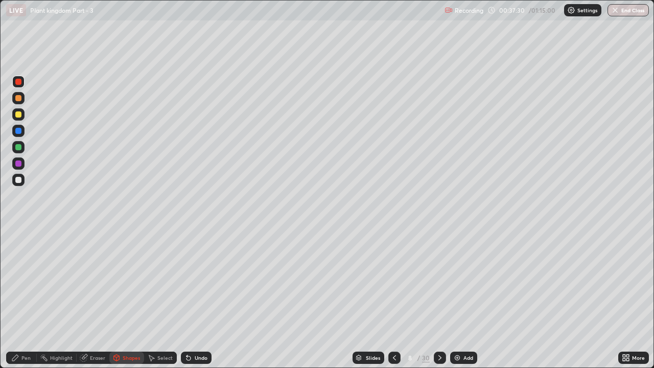
click at [18, 176] on div at bounding box center [18, 180] width 12 height 12
click at [23, 281] on div "Pen" at bounding box center [25, 357] width 9 height 5
click at [20, 131] on div at bounding box center [18, 131] width 6 height 6
click at [19, 115] on div at bounding box center [18, 114] width 6 height 6
click at [16, 133] on div at bounding box center [18, 131] width 6 height 6
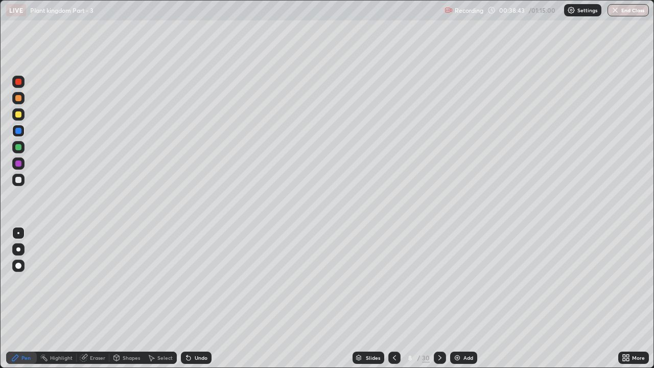
click at [18, 79] on div at bounding box center [18, 82] width 6 height 6
click at [17, 113] on div at bounding box center [18, 114] width 6 height 6
click at [17, 130] on div at bounding box center [18, 131] width 6 height 6
click at [17, 144] on div at bounding box center [18, 147] width 6 height 6
click at [19, 112] on div at bounding box center [18, 114] width 6 height 6
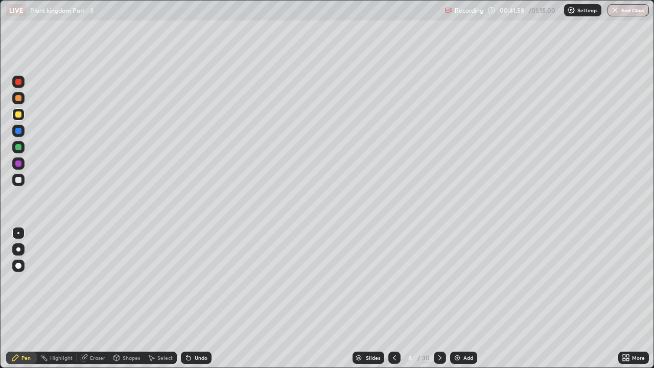
click at [102, 281] on div "Eraser" at bounding box center [97, 357] width 15 height 5
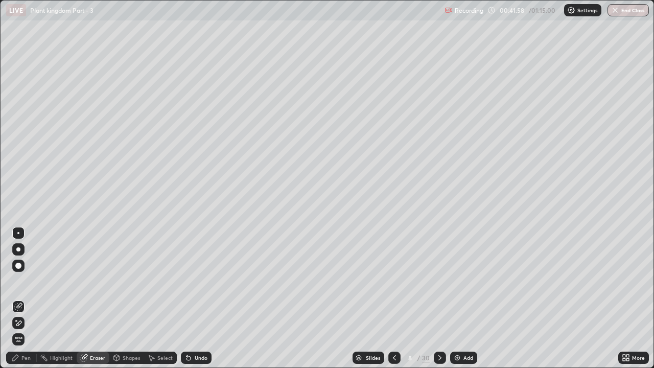
click at [19, 281] on span "Erase all" at bounding box center [18, 339] width 11 height 6
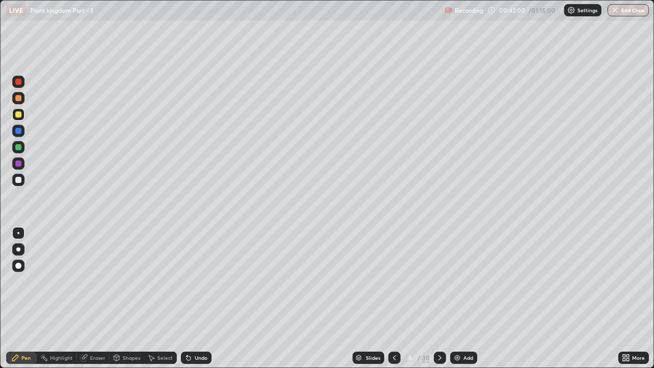
click at [439, 281] on icon at bounding box center [440, 358] width 8 height 8
click at [88, 281] on div "Eraser" at bounding box center [93, 357] width 33 height 12
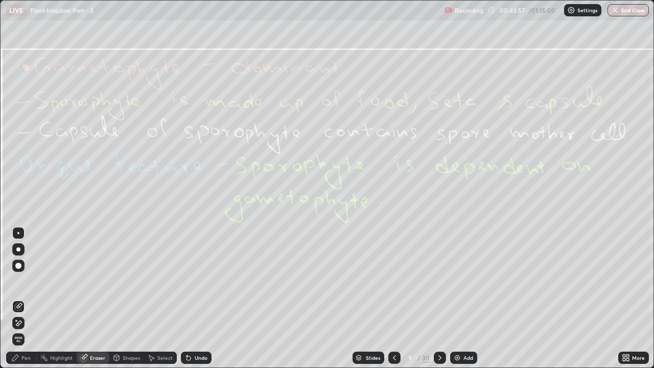
click at [22, 281] on span "Erase all" at bounding box center [18, 339] width 11 height 6
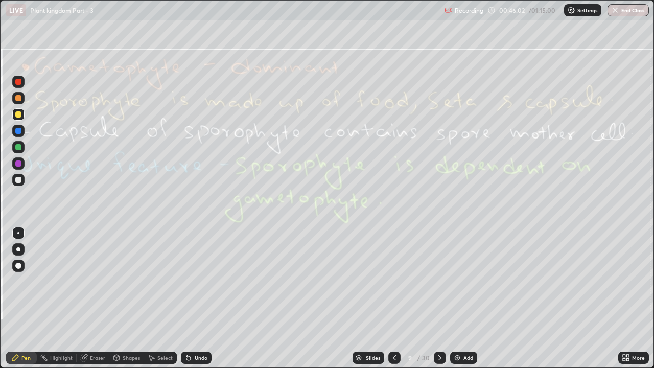
click at [439, 281] on icon at bounding box center [440, 358] width 8 height 8
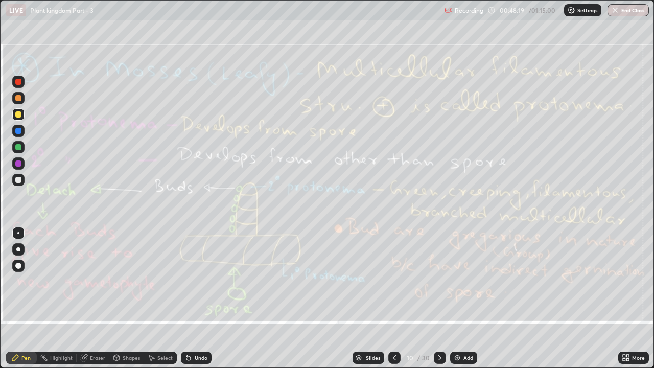
click at [97, 281] on div "Eraser" at bounding box center [97, 357] width 15 height 5
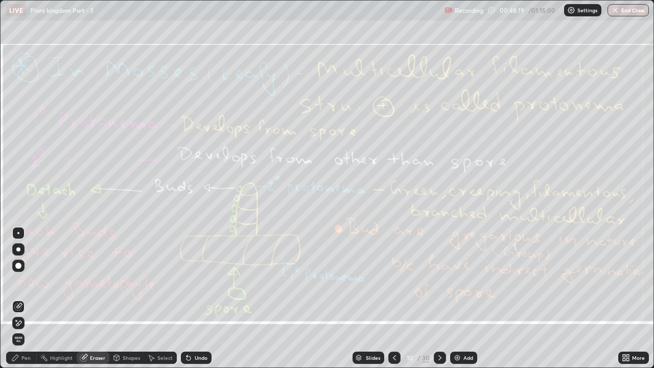
click at [19, 281] on span "Erase all" at bounding box center [18, 339] width 11 height 6
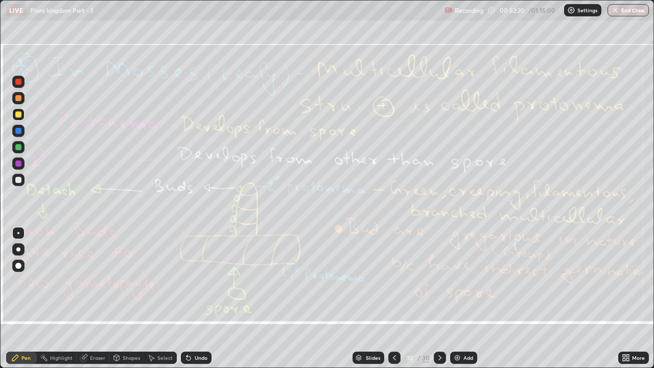
click at [438, 281] on icon at bounding box center [439, 357] width 3 height 5
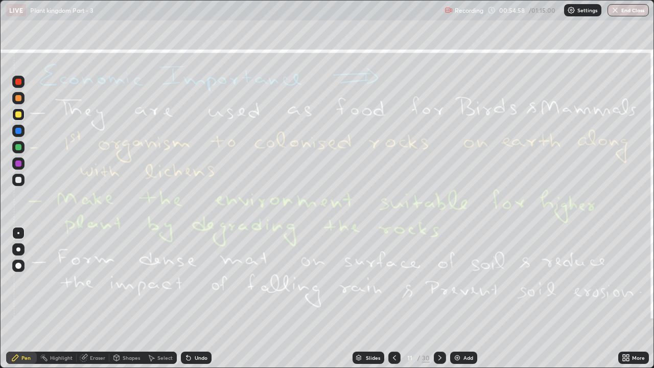
click at [393, 281] on icon at bounding box center [394, 358] width 8 height 8
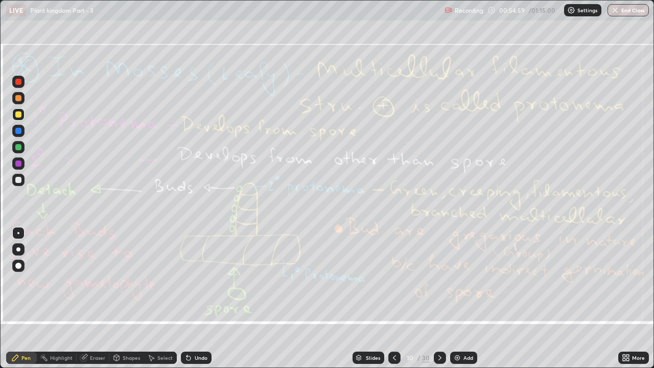
click at [399, 281] on div at bounding box center [394, 357] width 12 height 12
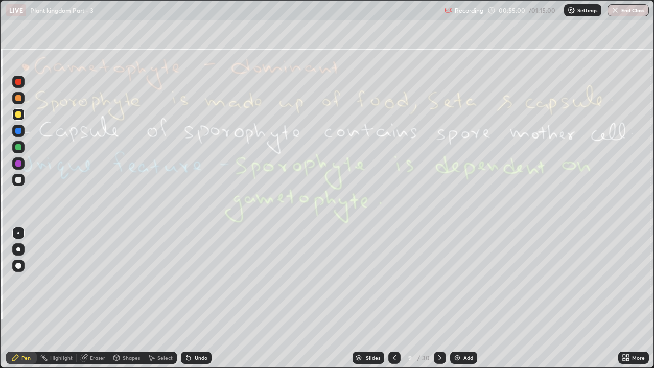
click at [439, 281] on icon at bounding box center [440, 358] width 8 height 8
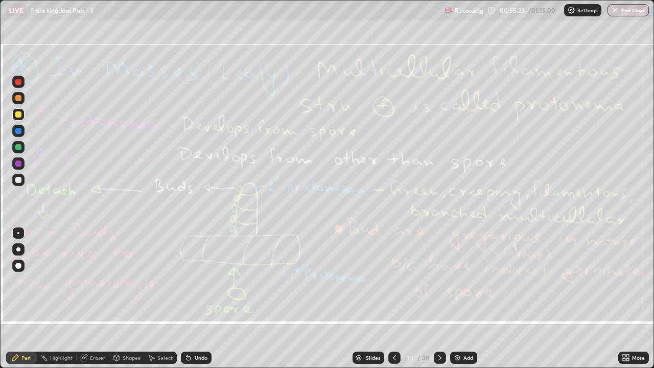
click at [98, 281] on div "Eraser" at bounding box center [97, 357] width 15 height 5
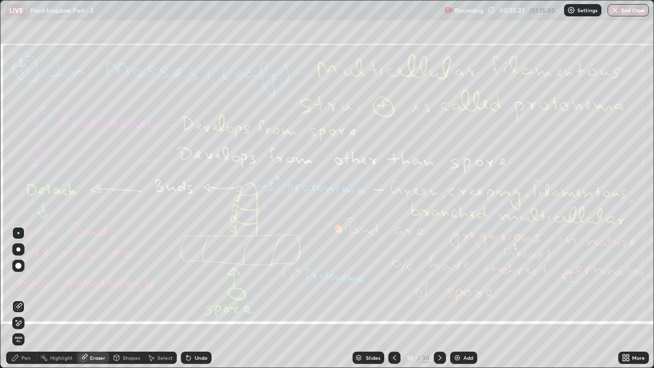
click at [18, 281] on span "Erase all" at bounding box center [18, 339] width 11 height 6
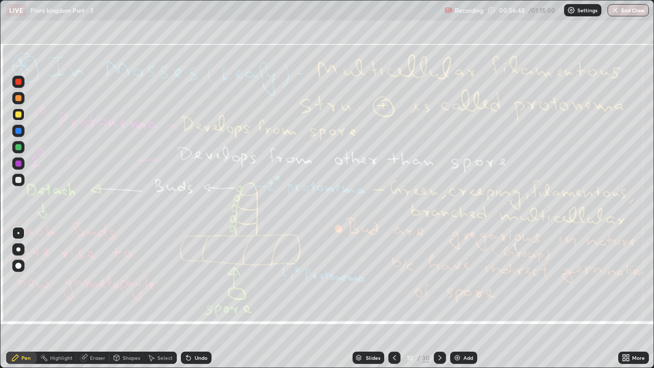
click at [442, 281] on icon at bounding box center [440, 358] width 8 height 8
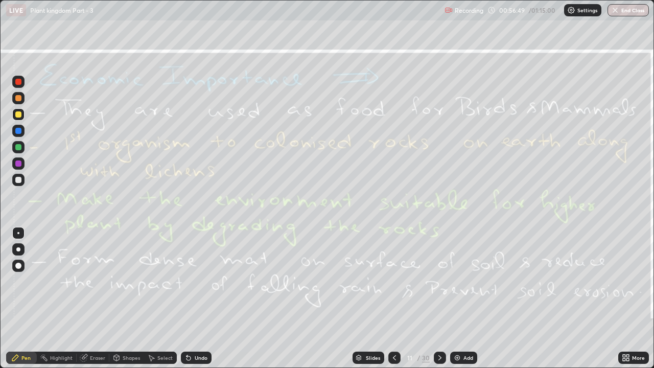
click at [443, 281] on div at bounding box center [440, 357] width 12 height 12
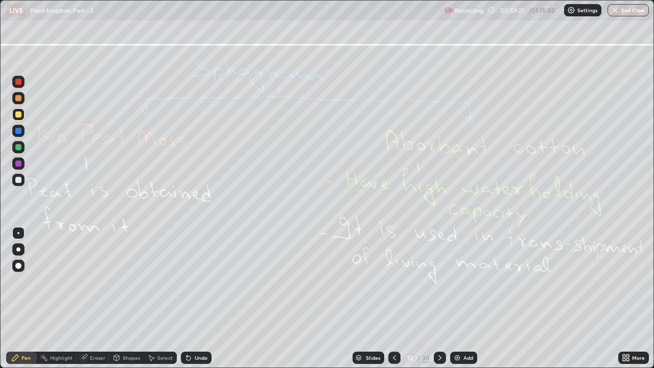
click at [102, 281] on div "Eraser" at bounding box center [97, 357] width 15 height 5
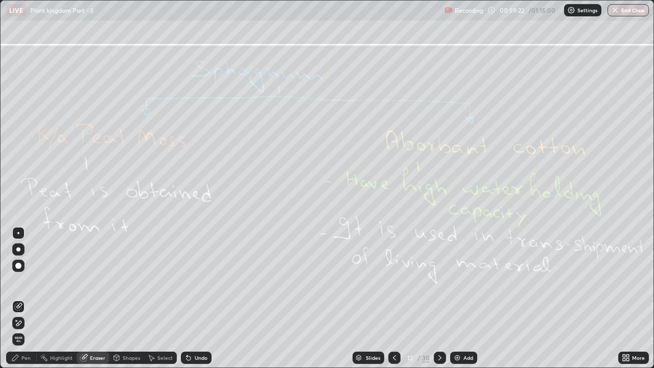
click at [20, 281] on span "Erase all" at bounding box center [18, 339] width 11 height 6
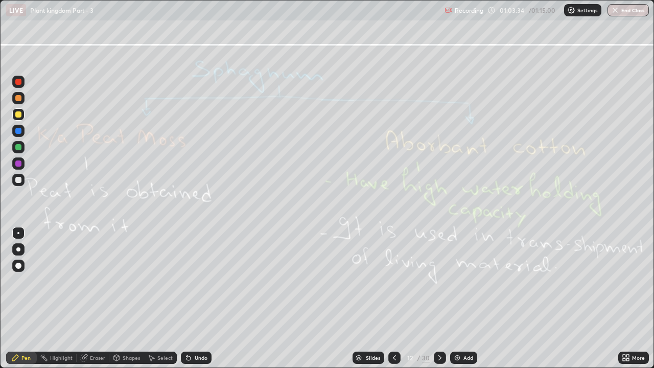
click at [439, 281] on icon at bounding box center [440, 358] width 8 height 8
click at [93, 281] on div "Eraser" at bounding box center [97, 357] width 15 height 5
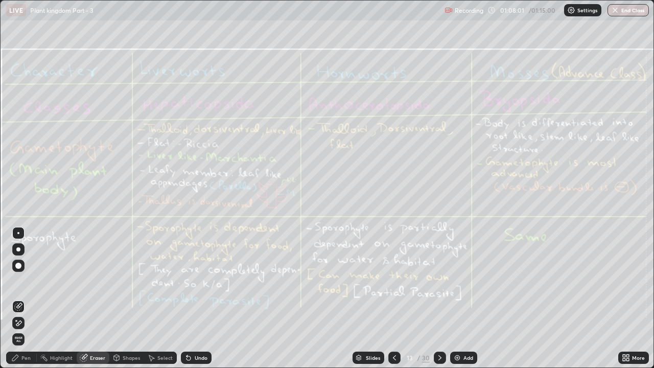
click at [23, 281] on div "Erase all" at bounding box center [18, 339] width 12 height 12
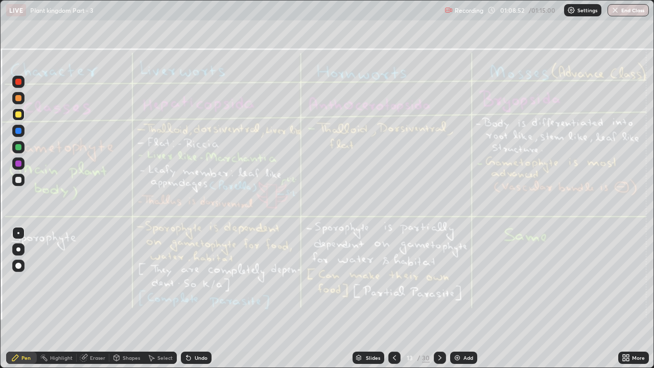
click at [97, 281] on div "Eraser" at bounding box center [97, 357] width 15 height 5
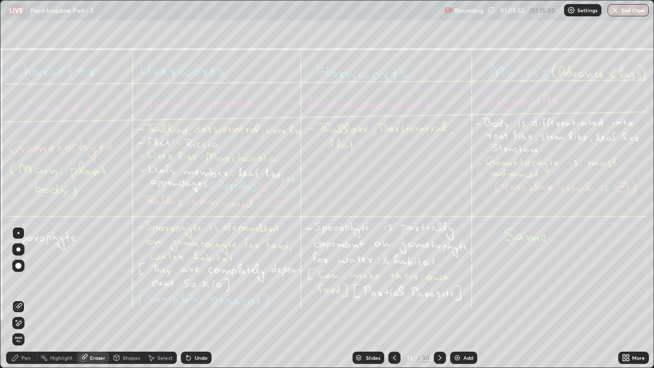
click at [18, 281] on span "Erase all" at bounding box center [18, 339] width 11 height 6
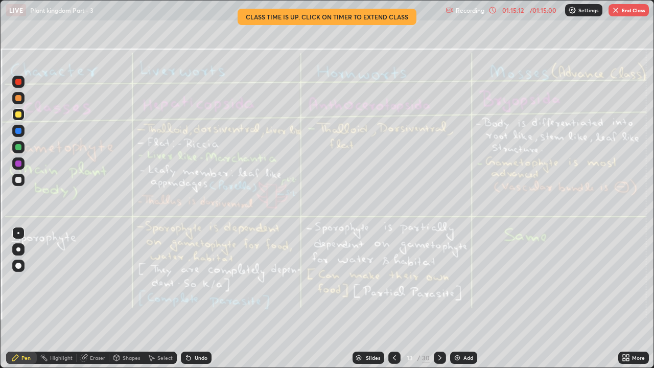
click at [638, 13] on button "End Class" at bounding box center [628, 10] width 40 height 12
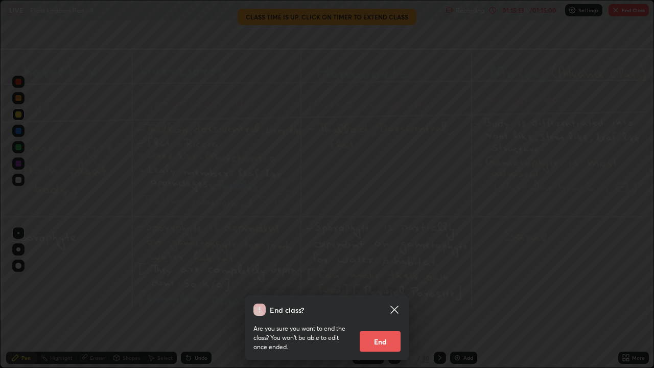
click at [399, 281] on button "End" at bounding box center [380, 341] width 41 height 20
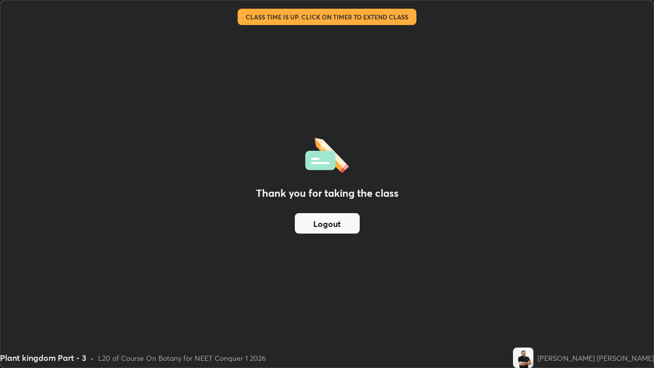
click at [338, 226] on button "Logout" at bounding box center [327, 223] width 65 height 20
